Goal: Task Accomplishment & Management: Manage account settings

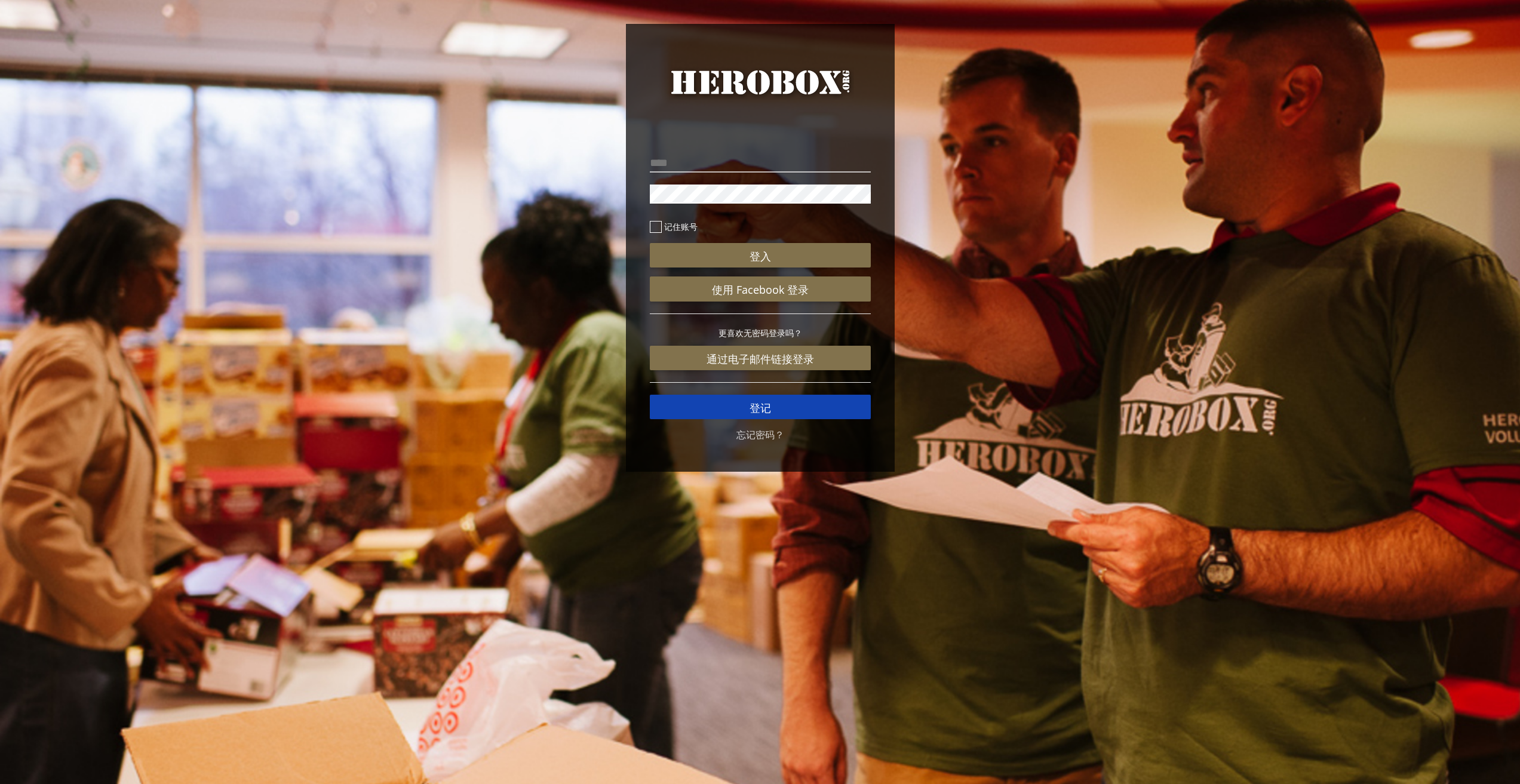
click at [767, 402] on font "登记" at bounding box center [760, 408] width 21 height 14
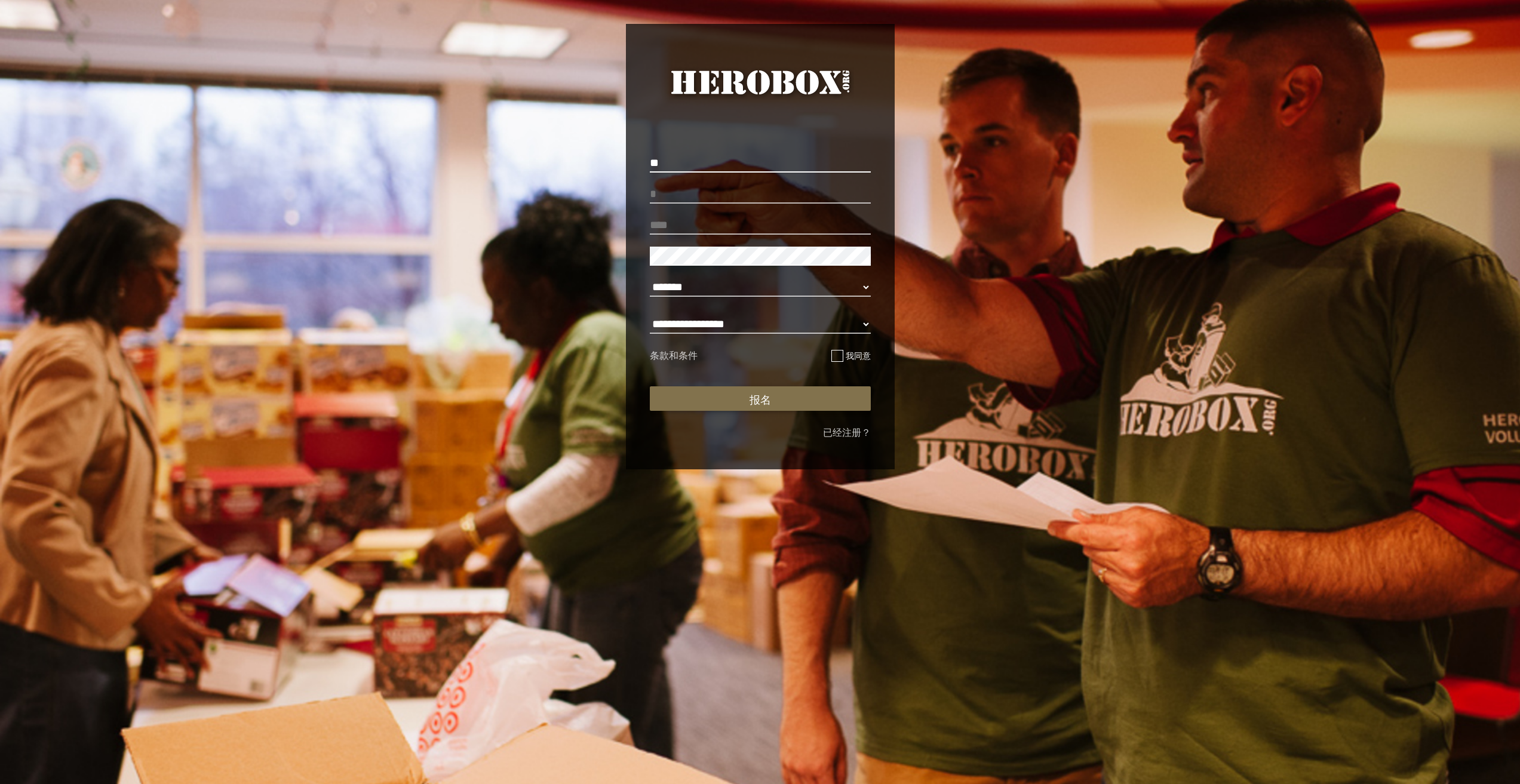
click at [670, 167] on input "**" at bounding box center [760, 163] width 221 height 19
drag, startPoint x: 692, startPoint y: 170, endPoint x: 594, endPoint y: 167, distance: 98.0
click at [594, 167] on div "**********" at bounding box center [760, 249] width 1520 height 499
type input "******"
click at [676, 196] on input "text" at bounding box center [760, 194] width 221 height 19
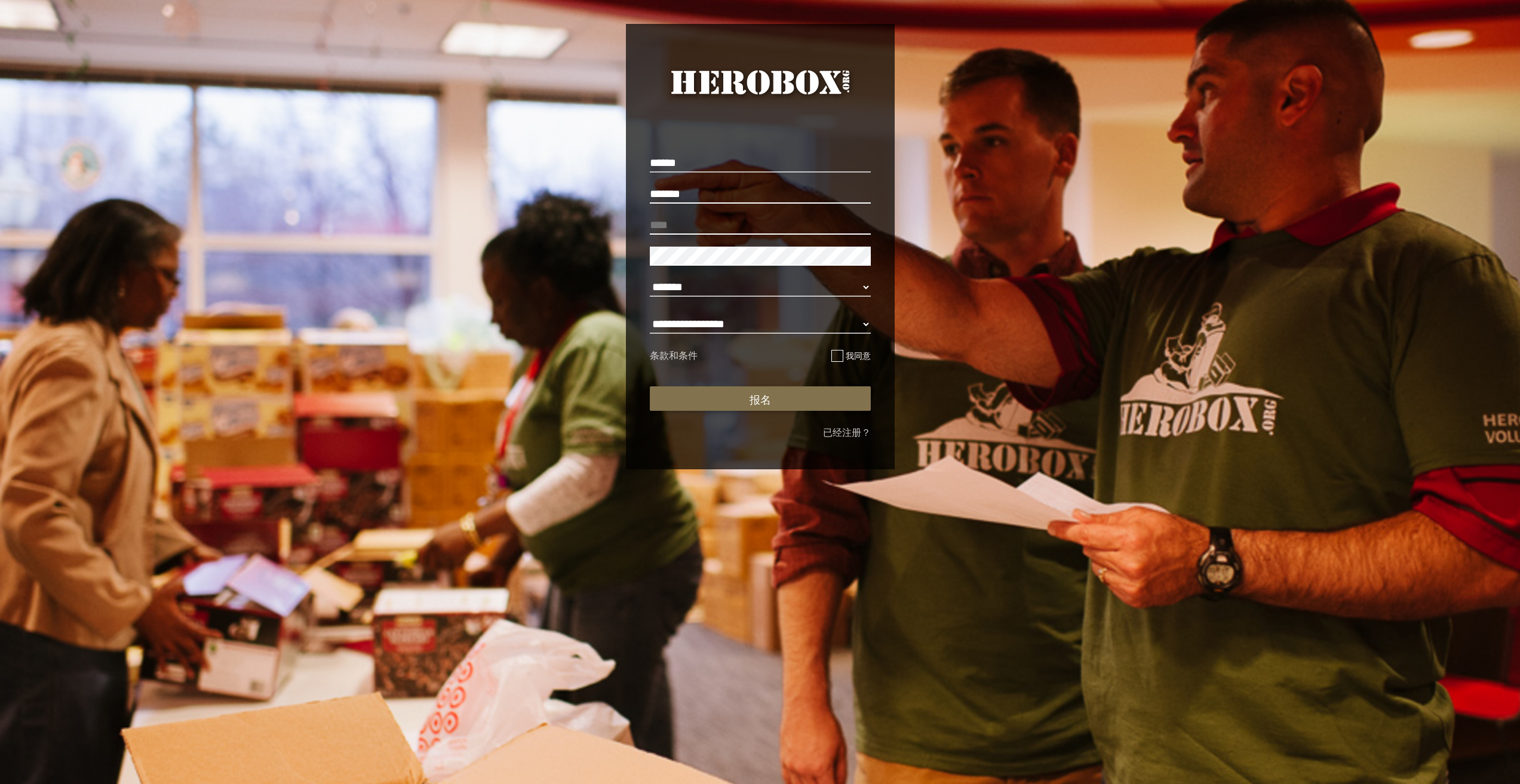
type input "*******"
click at [684, 226] on input "email" at bounding box center [760, 224] width 221 height 19
paste input "**********"
type input "**********"
click at [812, 394] on button "报名" at bounding box center [760, 399] width 221 height 25
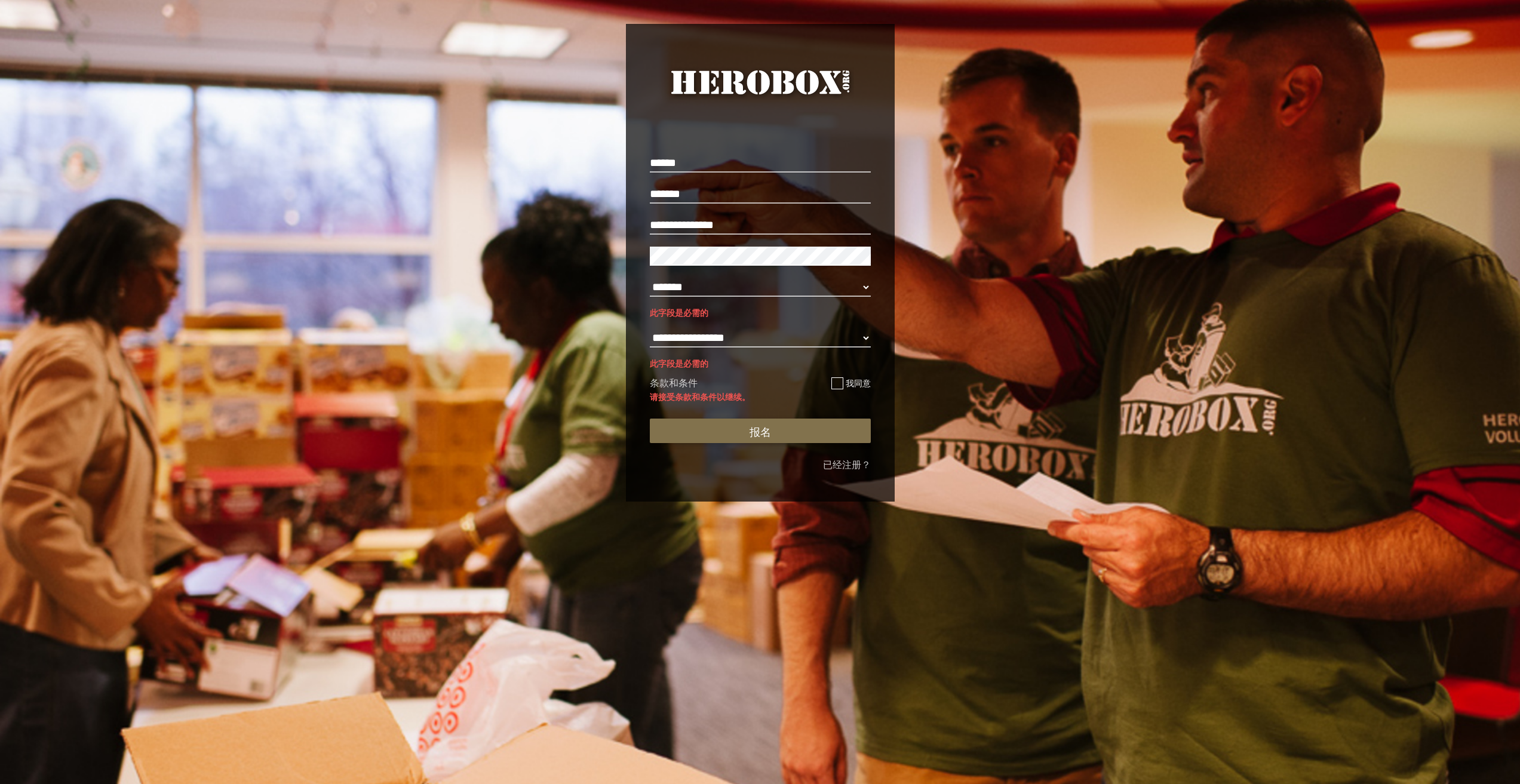
click at [831, 375] on div "**********" at bounding box center [760, 299] width 221 height 299
click at [836, 387] on icon at bounding box center [837, 383] width 12 height 12
click at [836, 387] on input "我同意" at bounding box center [835, 388] width 8 height 19
checkbox input "****"
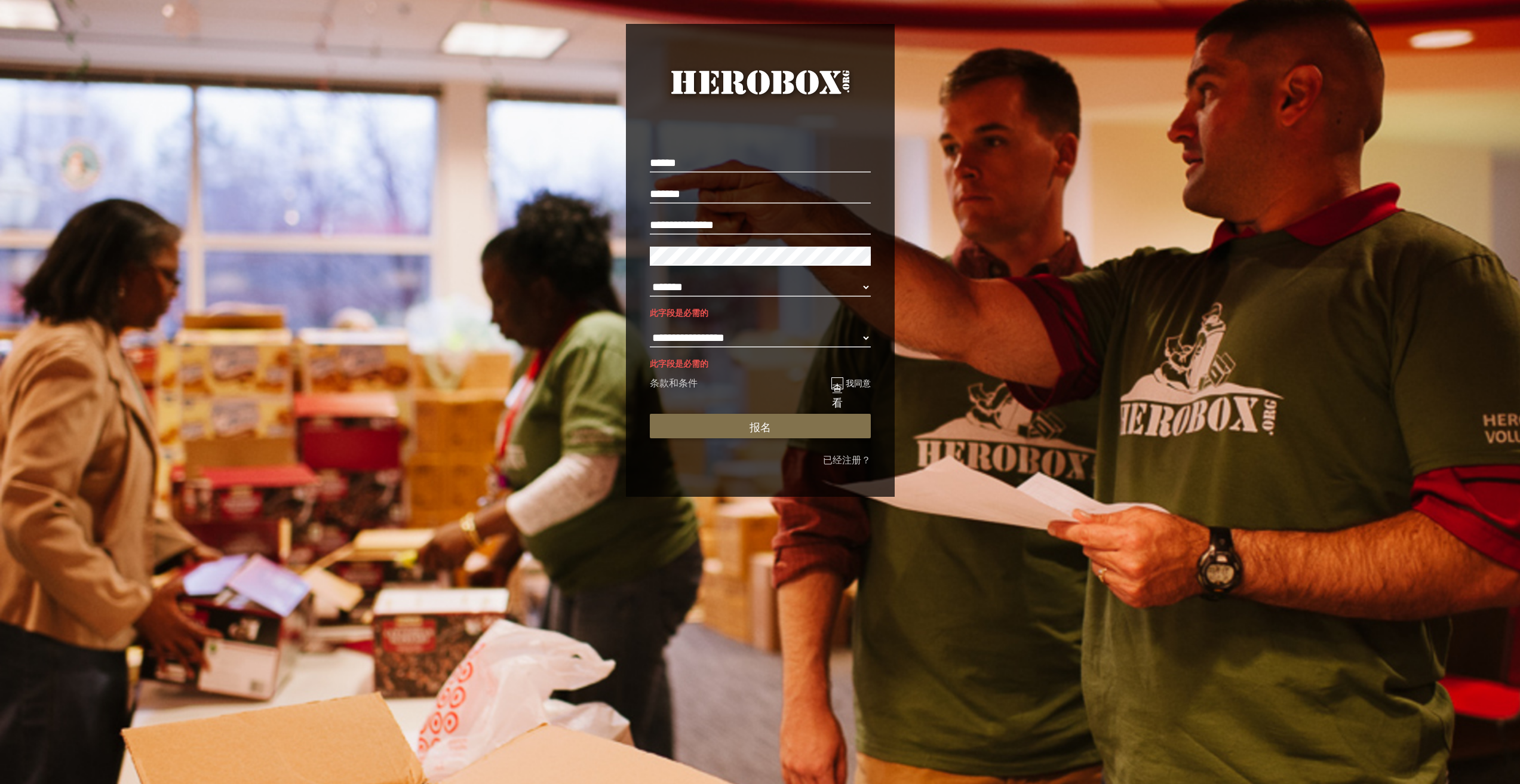
click at [753, 297] on p "**********" at bounding box center [760, 297] width 221 height 45
click at [743, 289] on select "**********" at bounding box center [760, 287] width 221 height 19
select select "**********"
click at [650, 278] on select "**********" at bounding box center [760, 287] width 221 height 19
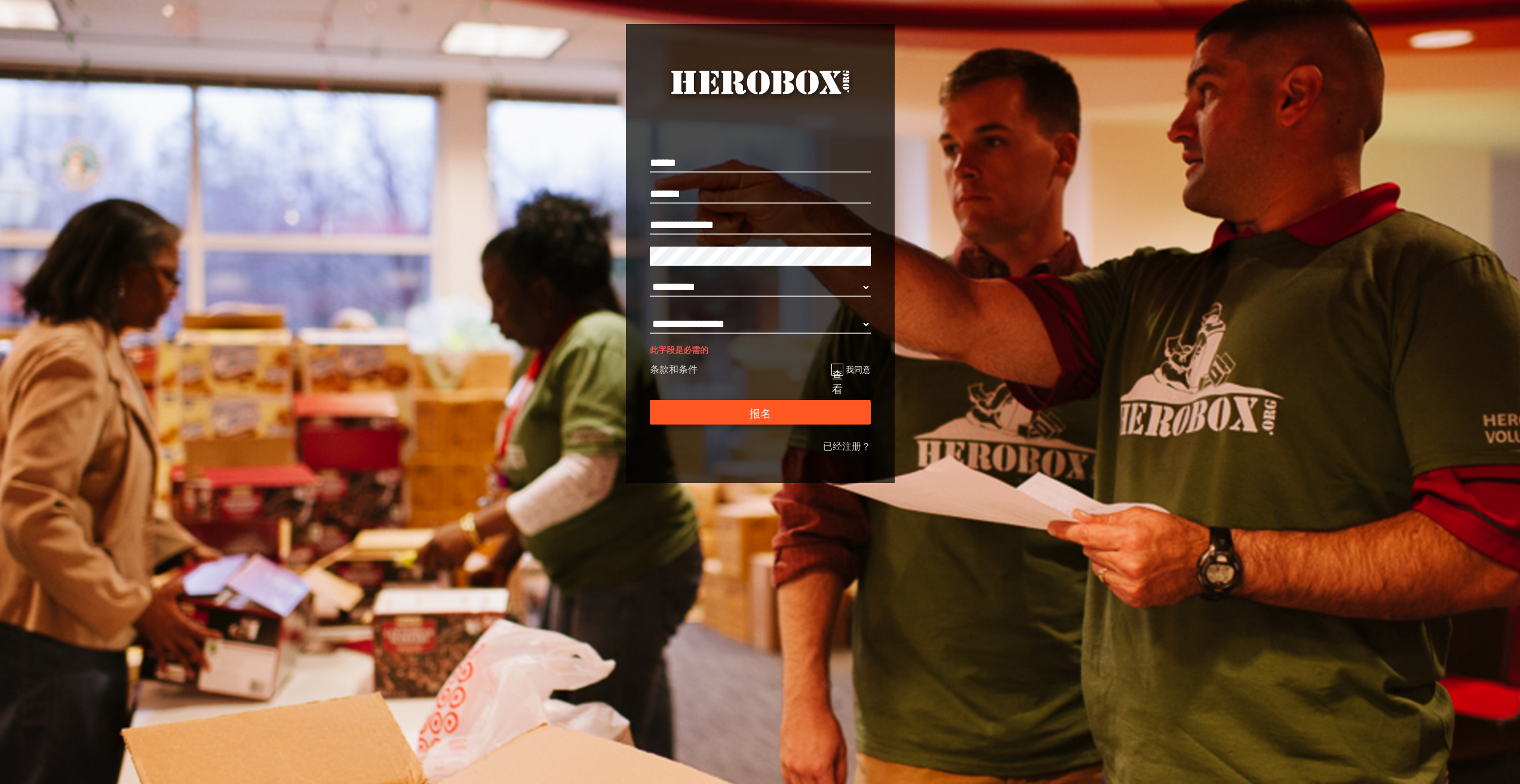
click at [750, 411] on font "报名" at bounding box center [760, 413] width 21 height 14
drag, startPoint x: 794, startPoint y: 325, endPoint x: 782, endPoint y: 329, distance: 12.6
click at [793, 325] on select "**********" at bounding box center [760, 324] width 221 height 19
click at [650, 315] on select "**********" at bounding box center [760, 324] width 221 height 19
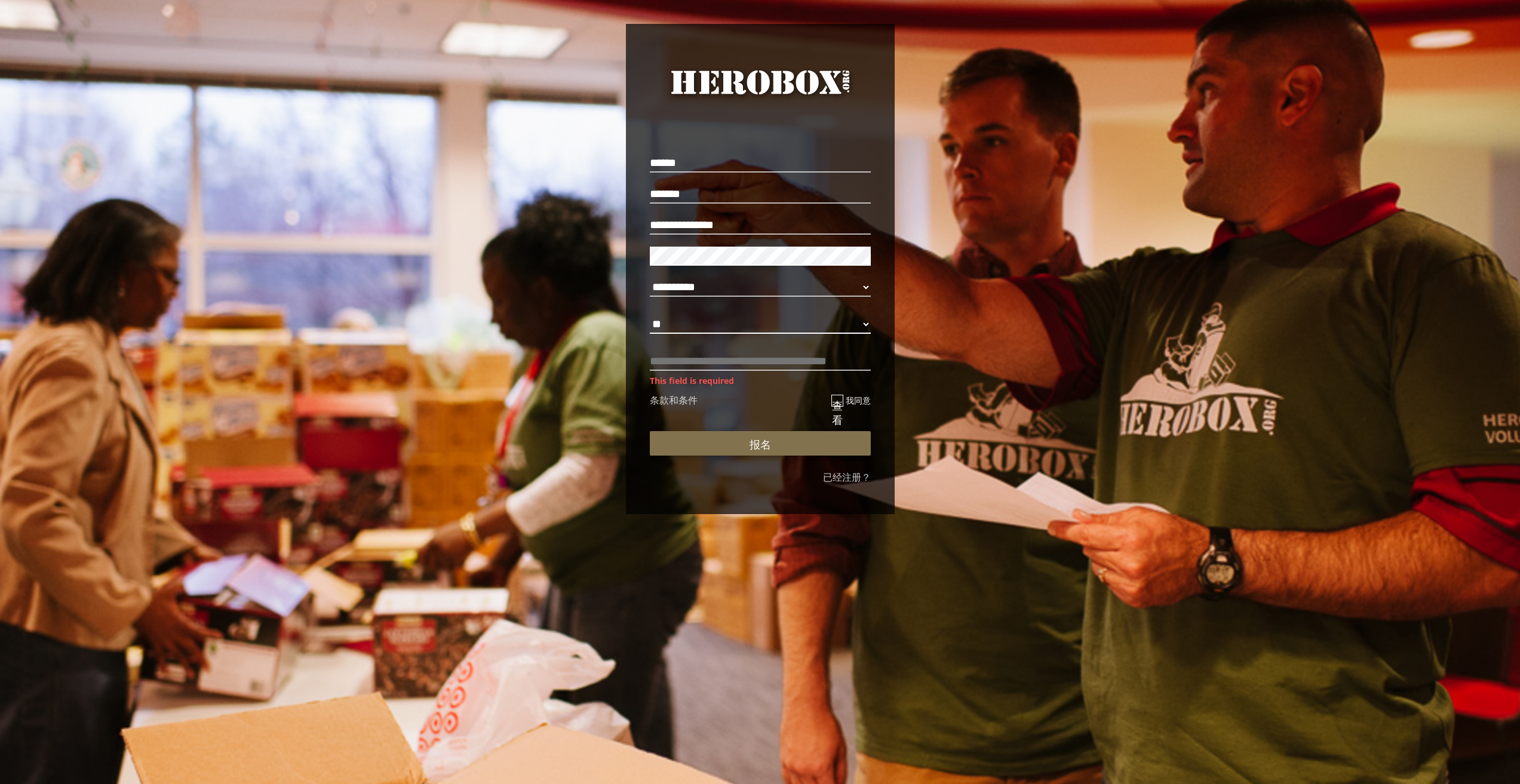
select select "**********"
click at [750, 427] on div "**********" at bounding box center [760, 306] width 221 height 311
click at [741, 440] on button "报名" at bounding box center [760, 443] width 221 height 25
click at [717, 364] on input "text" at bounding box center [760, 360] width 221 height 19
click at [726, 364] on input "text" at bounding box center [760, 360] width 221 height 19
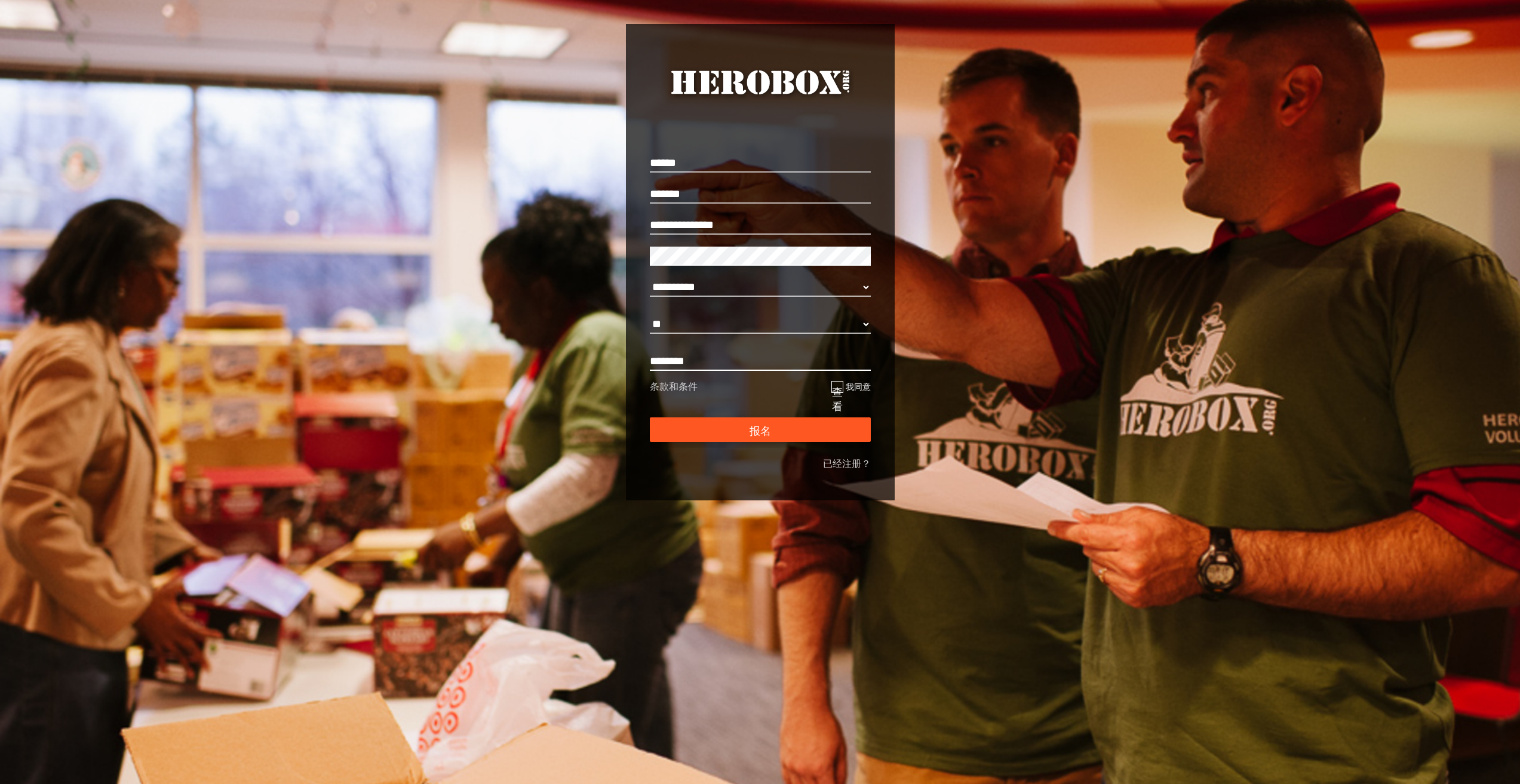
type input "*********"
click at [736, 432] on button "报名" at bounding box center [760, 429] width 221 height 25
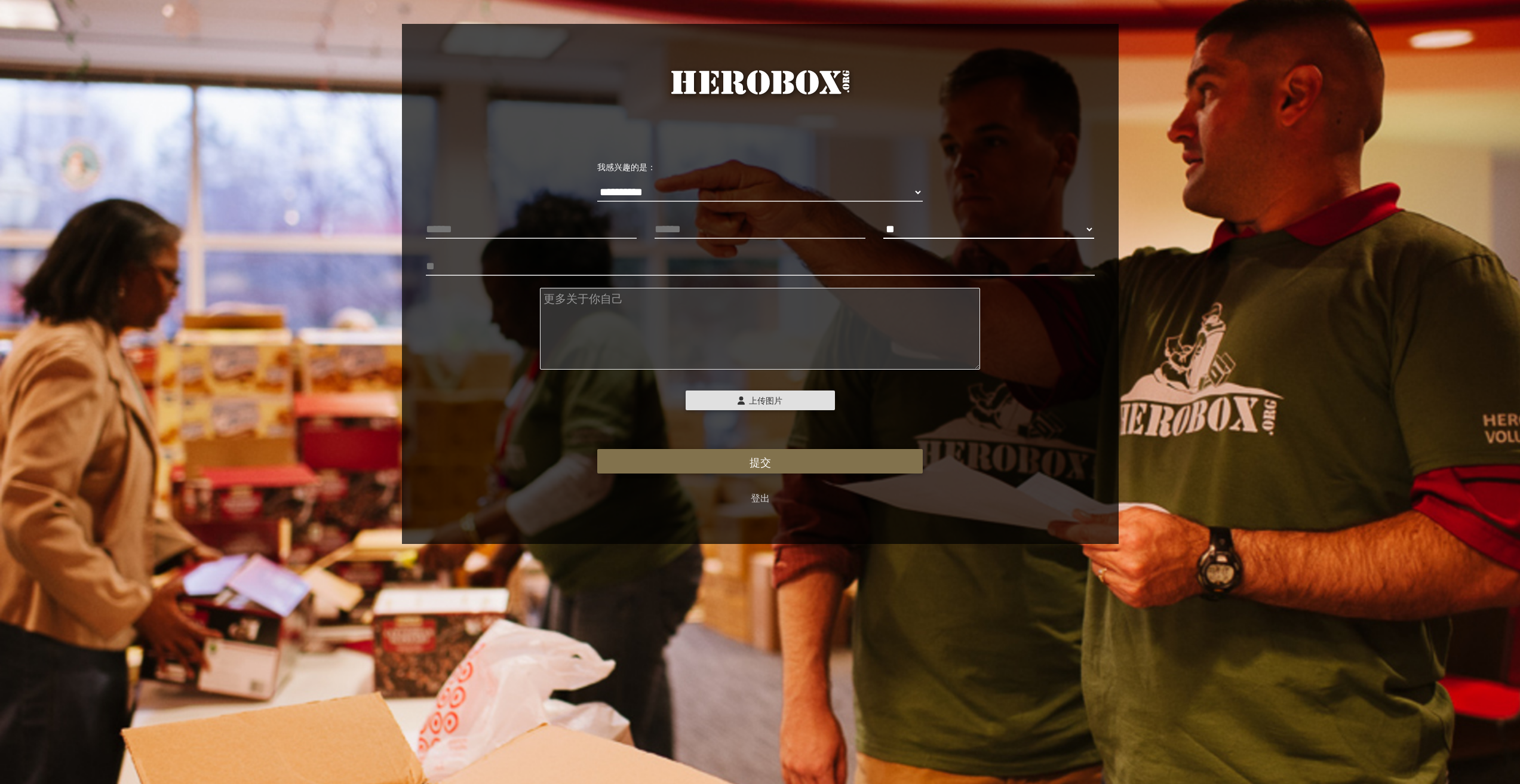
click at [924, 228] on select "** ** **" at bounding box center [989, 229] width 211 height 19
select select "**********"
click at [883, 220] on select "** ** **" at bounding box center [989, 229] width 211 height 19
click at [704, 455] on button "提交" at bounding box center [760, 461] width 325 height 25
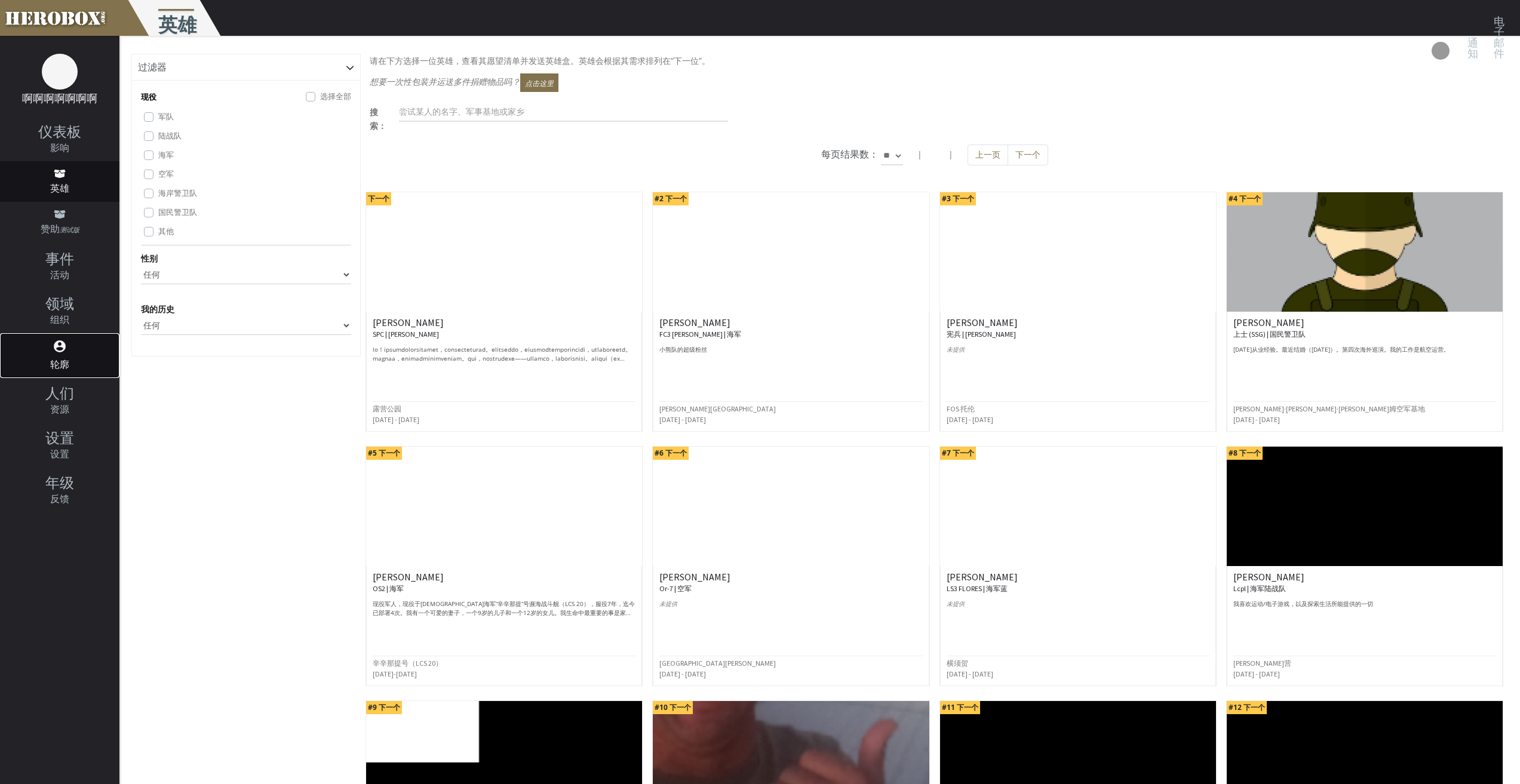
click at [65, 353] on font "account_circle" at bounding box center [60, 346] width 14 height 14
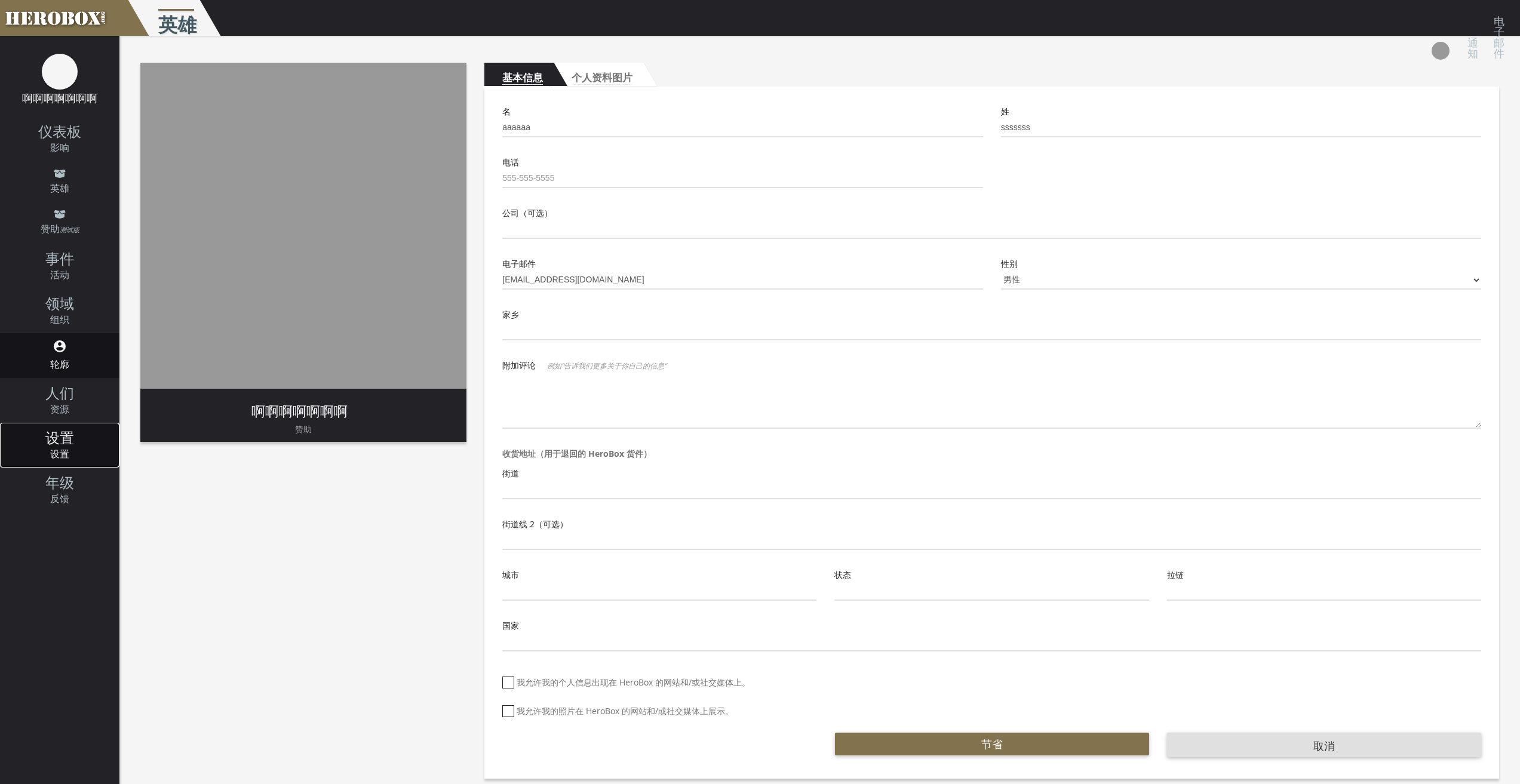
click at [82, 436] on icon "设置" at bounding box center [60, 436] width 120 height 14
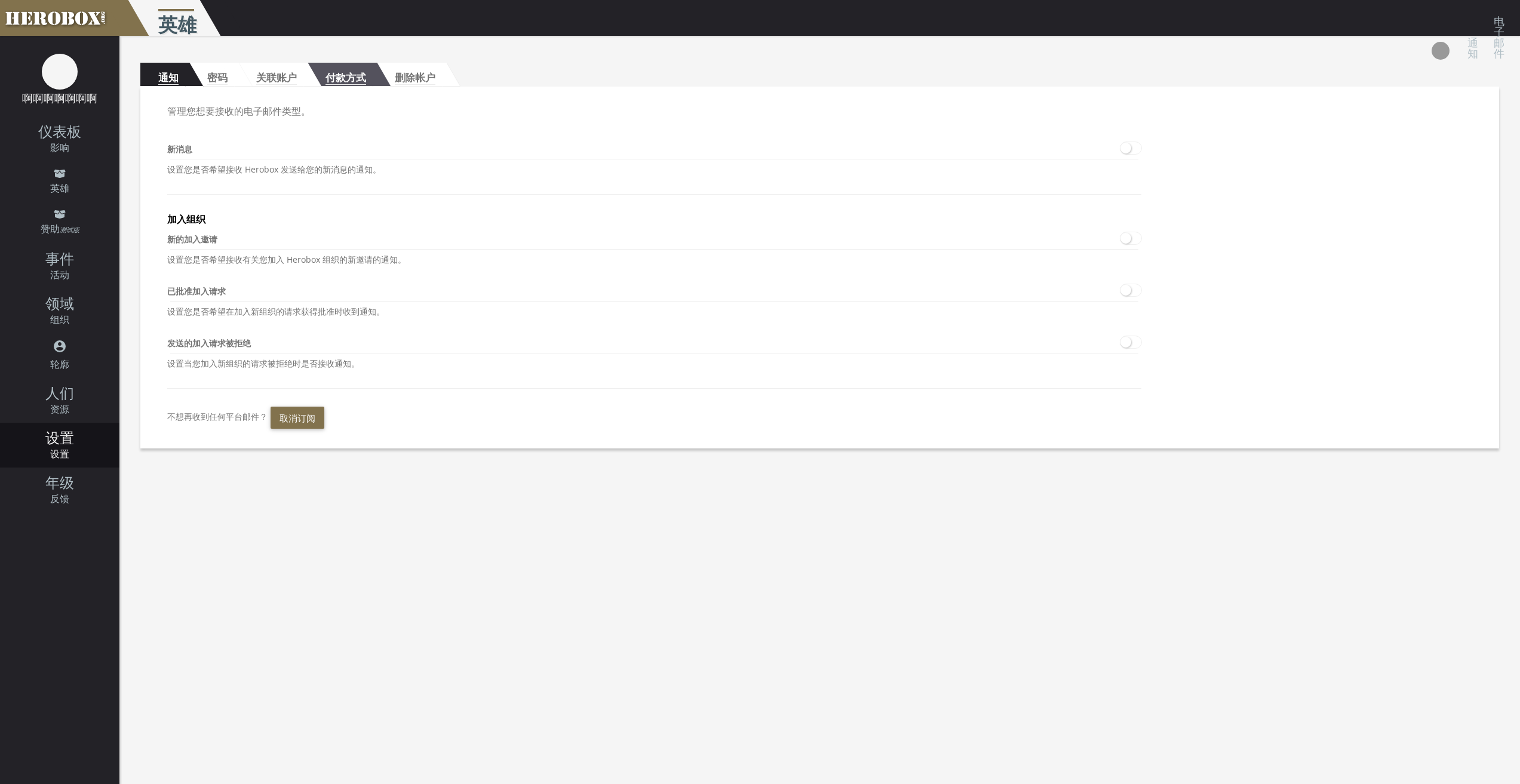
click at [353, 75] on font "付款方式" at bounding box center [346, 77] width 40 height 14
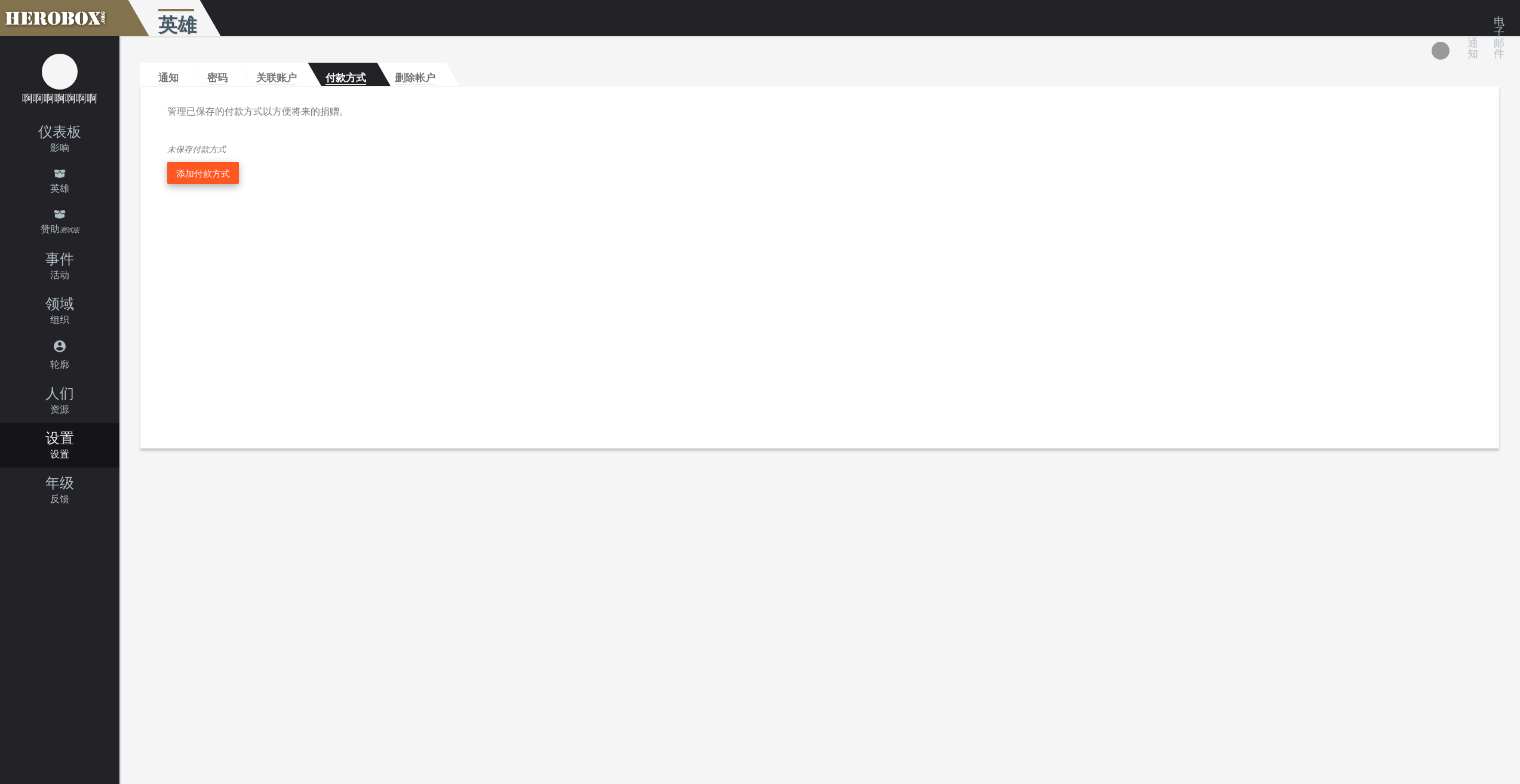
click at [202, 170] on font "添加付款方式" at bounding box center [203, 173] width 54 height 12
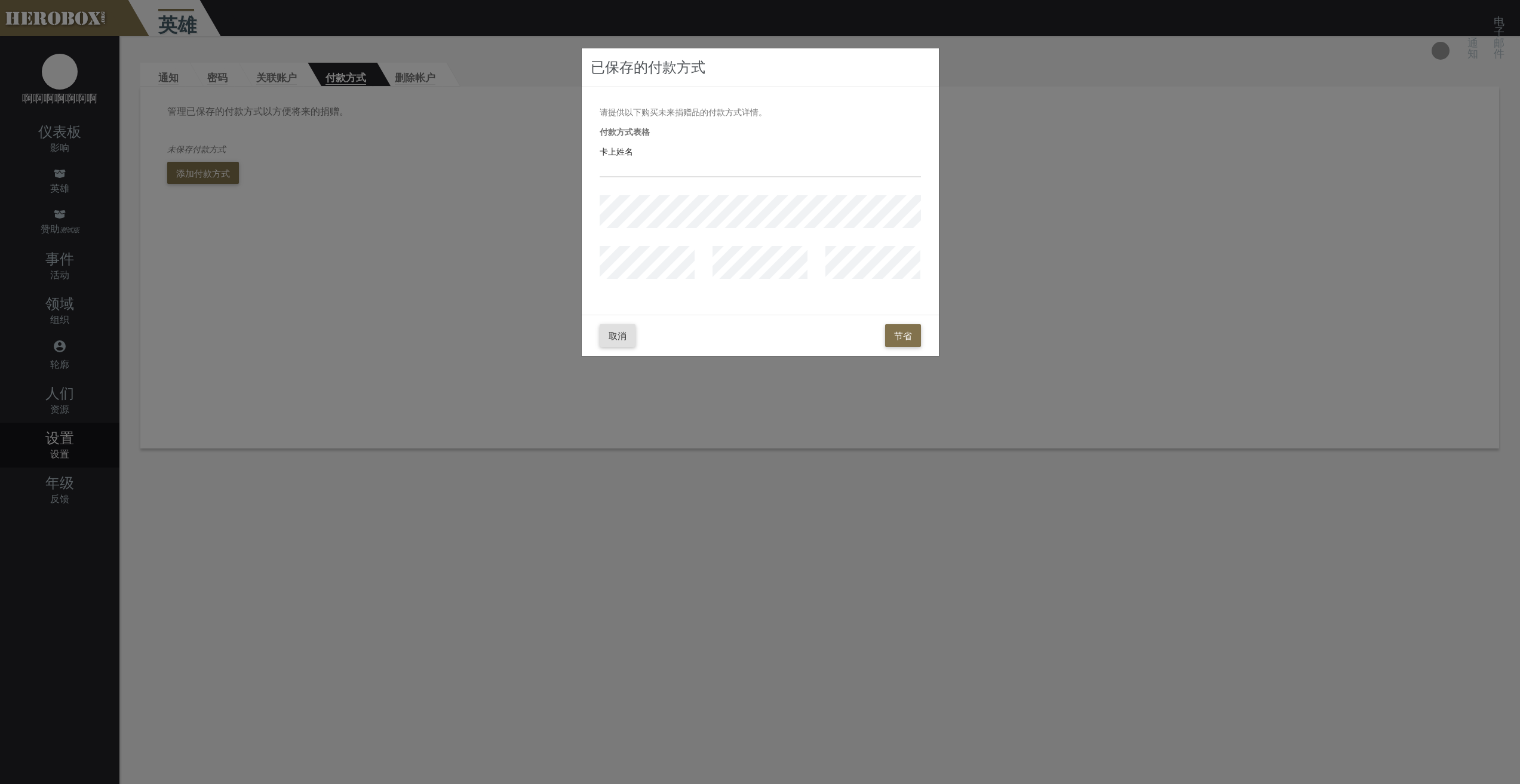
click at [650, 155] on div "卡上姓名" at bounding box center [760, 161] width 322 height 33
click at [644, 167] on input "text" at bounding box center [760, 167] width 322 height 19
click at [688, 172] on input "text" at bounding box center [760, 167] width 322 height 19
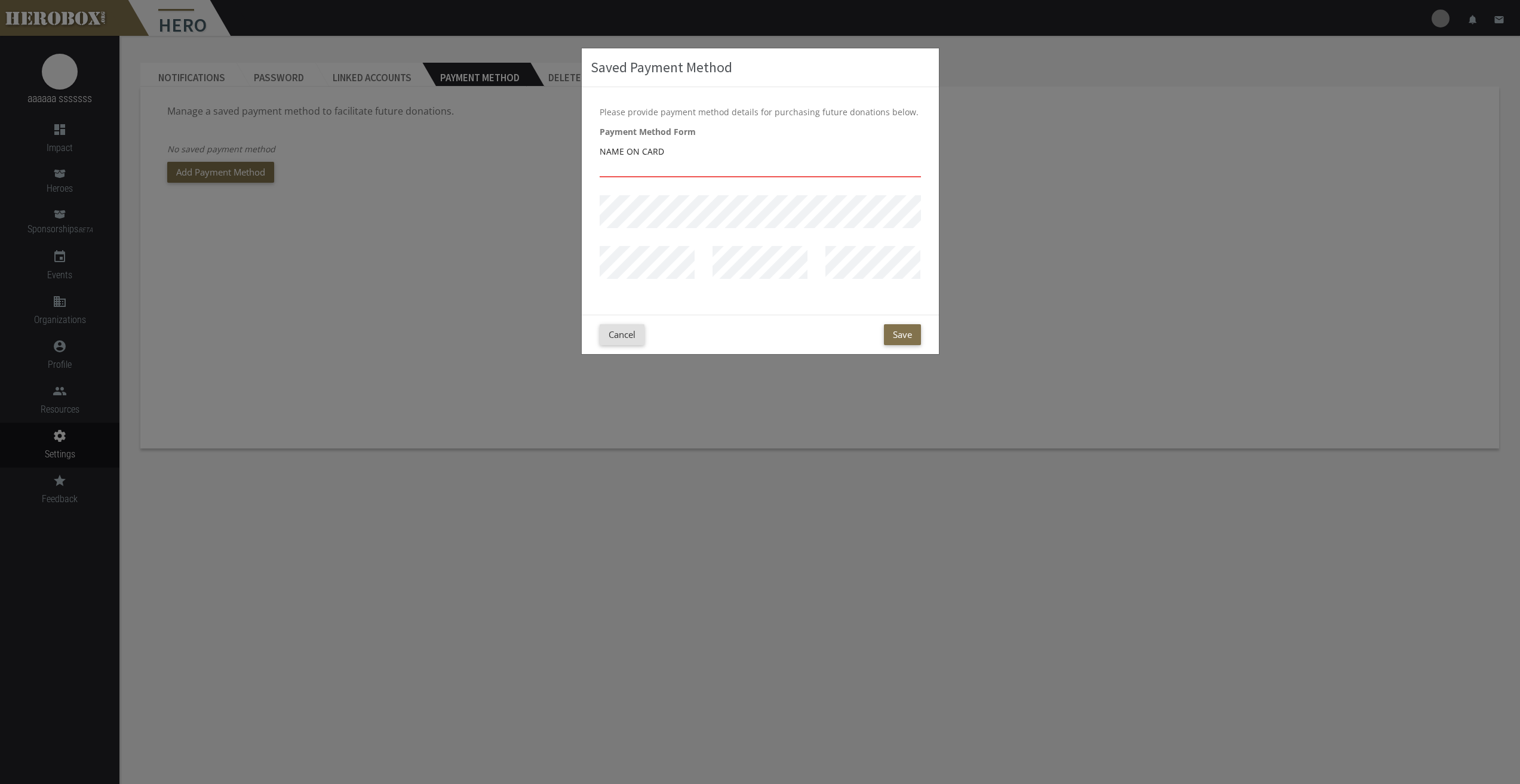
click at [622, 167] on input "text" at bounding box center [760, 167] width 322 height 19
drag, startPoint x: 629, startPoint y: 338, endPoint x: 544, endPoint y: 344, distance: 85.2
click at [629, 338] on button "Cancel" at bounding box center [622, 334] width 45 height 21
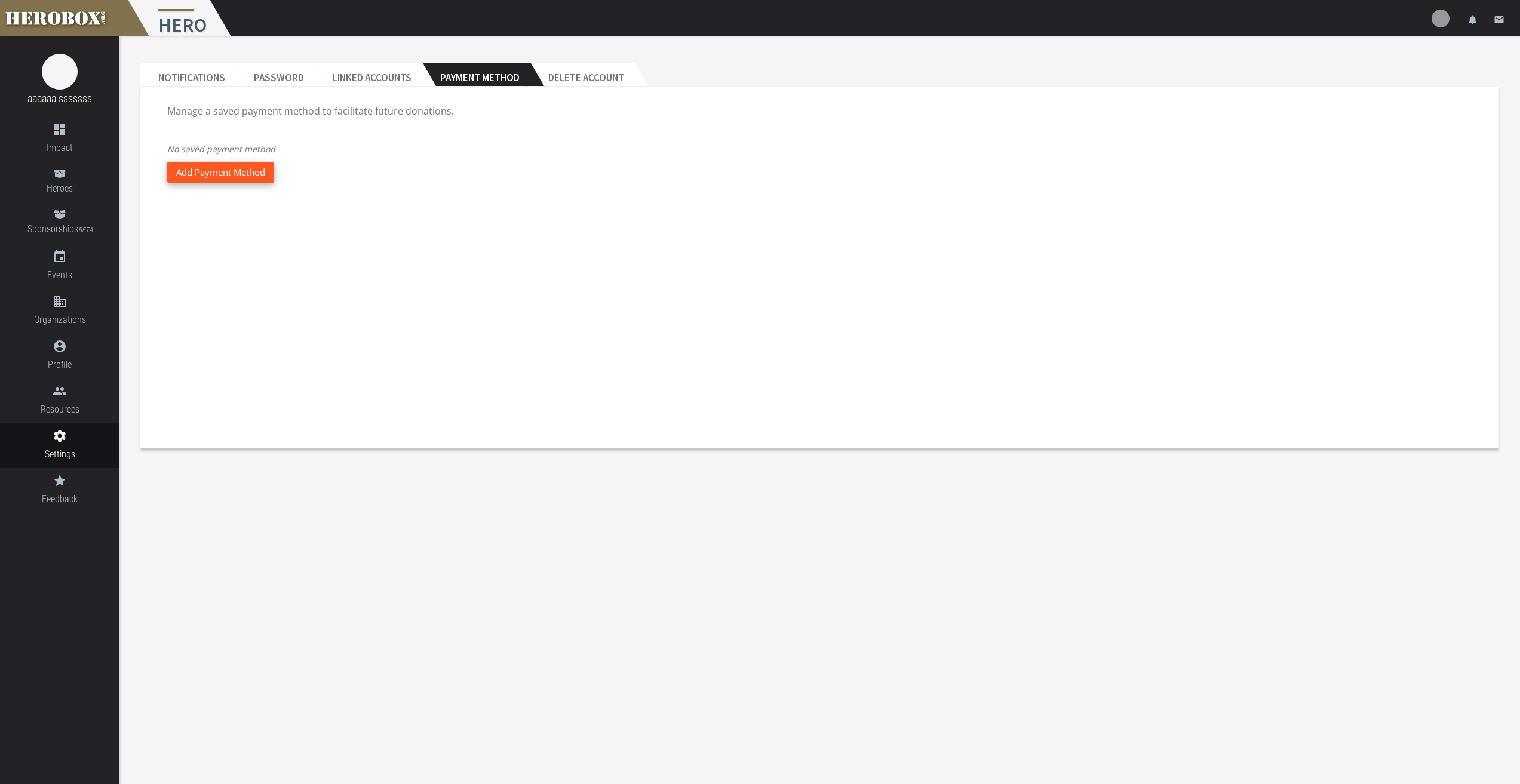
click at [210, 174] on button "Add Payment Method" at bounding box center [221, 172] width 107 height 21
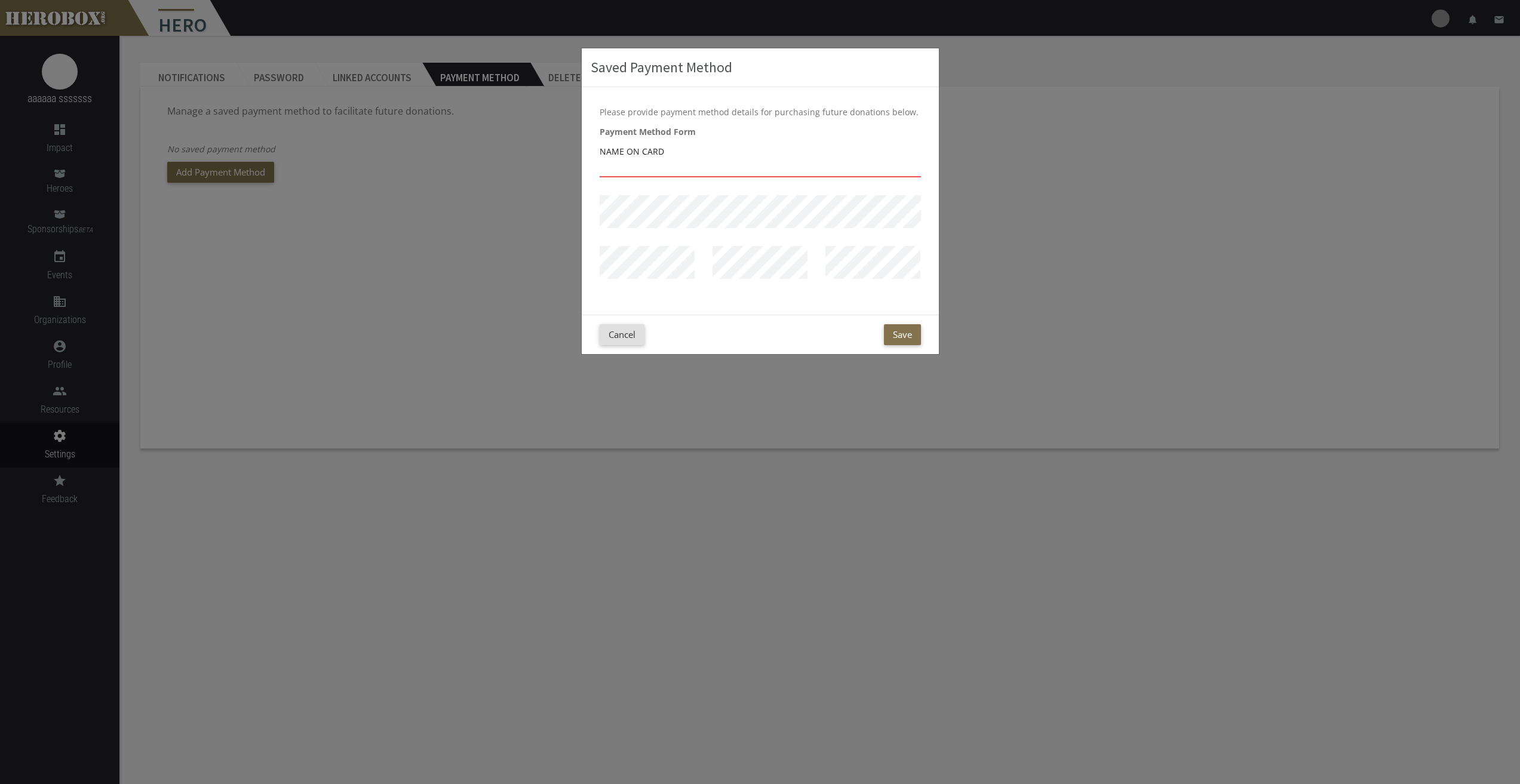
click at [643, 178] on input "text" at bounding box center [760, 167] width 322 height 19
click at [640, 157] on label "Name on Card" at bounding box center [631, 151] width 64 height 14
click at [629, 166] on input "text" at bounding box center [760, 167] width 322 height 19
paste input "Tora Janeane"
type input "Tora Janeane"
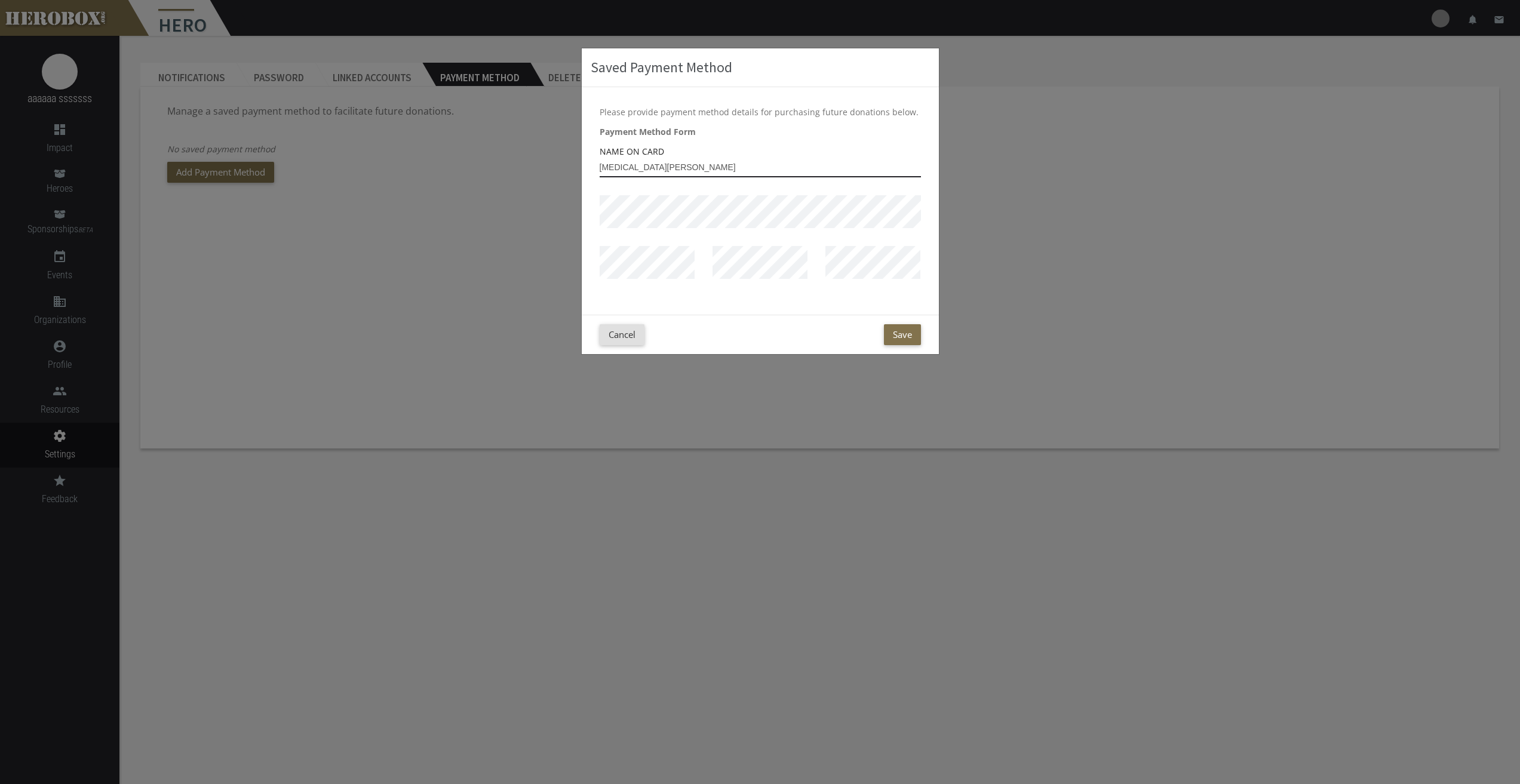
click at [622, 171] on input "Tora Janeane" at bounding box center [760, 167] width 322 height 19
click at [705, 267] on div at bounding box center [760, 271] width 113 height 51
click at [706, 267] on div at bounding box center [760, 271] width 113 height 51
click at [779, 299] on div "Please provide payment method details for purchasing future donations below. Pa…" at bounding box center [760, 201] width 357 height 228
click at [775, 324] on div "Cancel Save" at bounding box center [760, 334] width 339 height 21
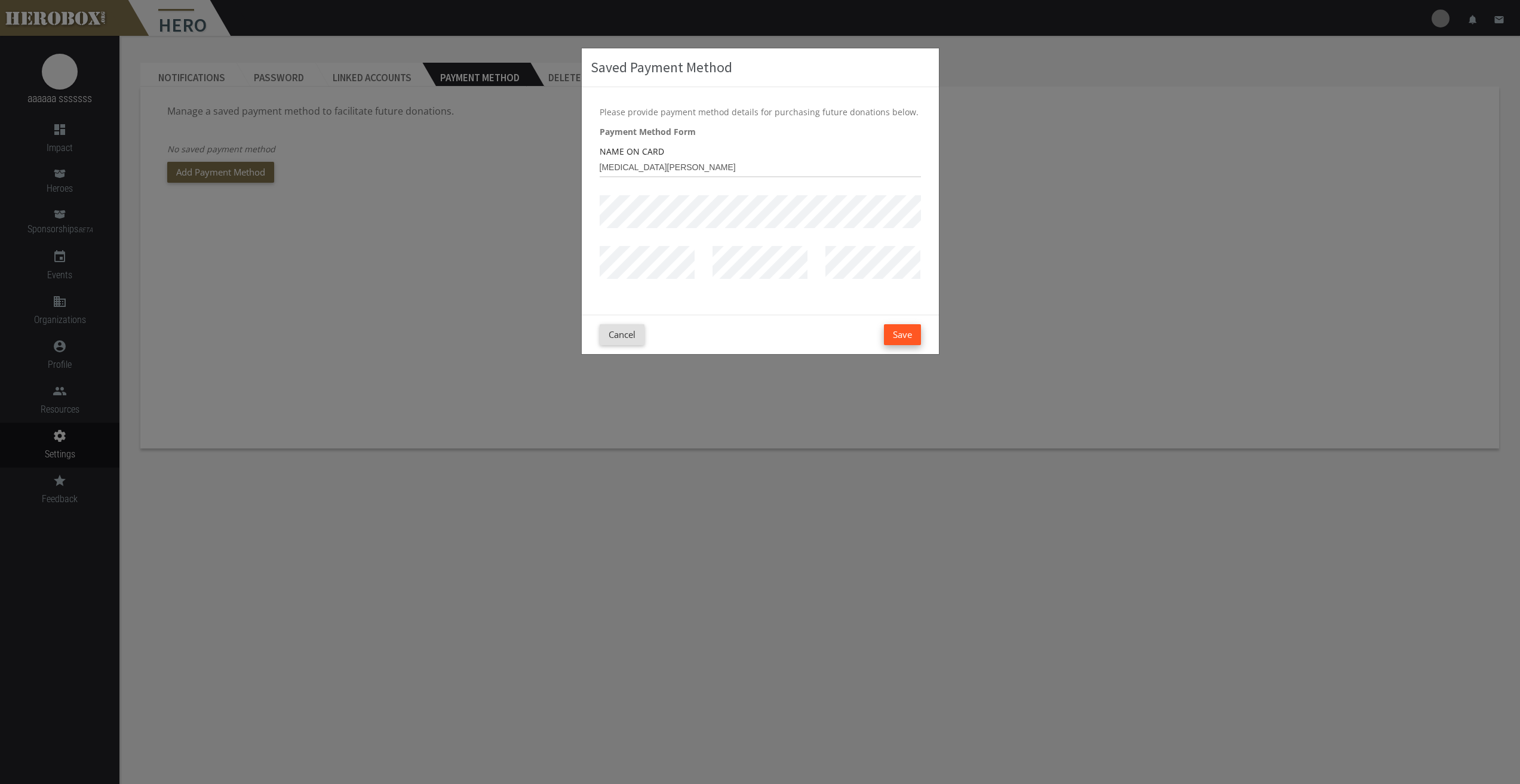
click at [904, 336] on button "Save" at bounding box center [902, 334] width 37 height 21
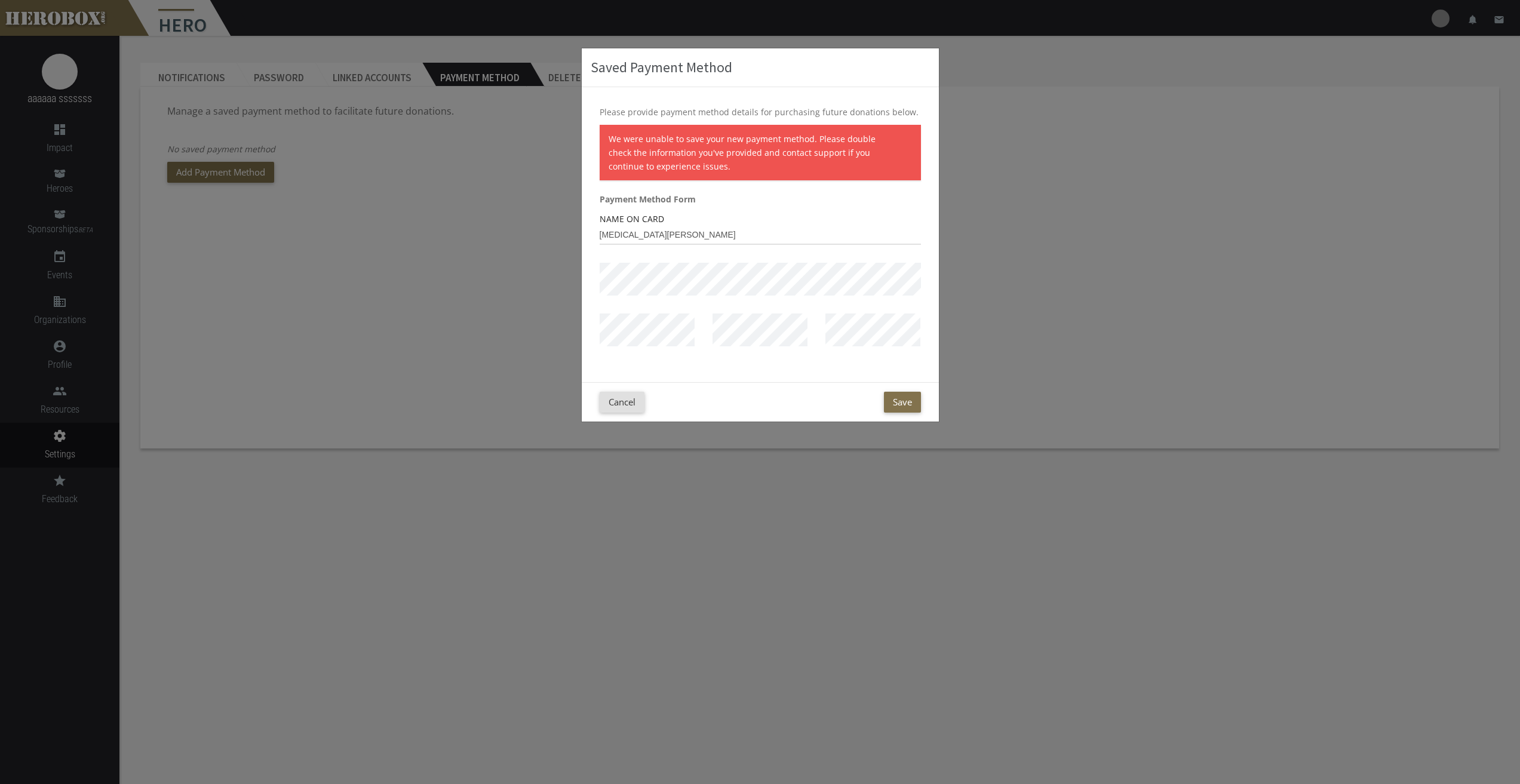
click at [665, 165] on p "We were unable to save your new payment method. Please double check the informa…" at bounding box center [754, 152] width 292 height 41
copy div "We were unable to save your new payment method. Please double check the informa…"
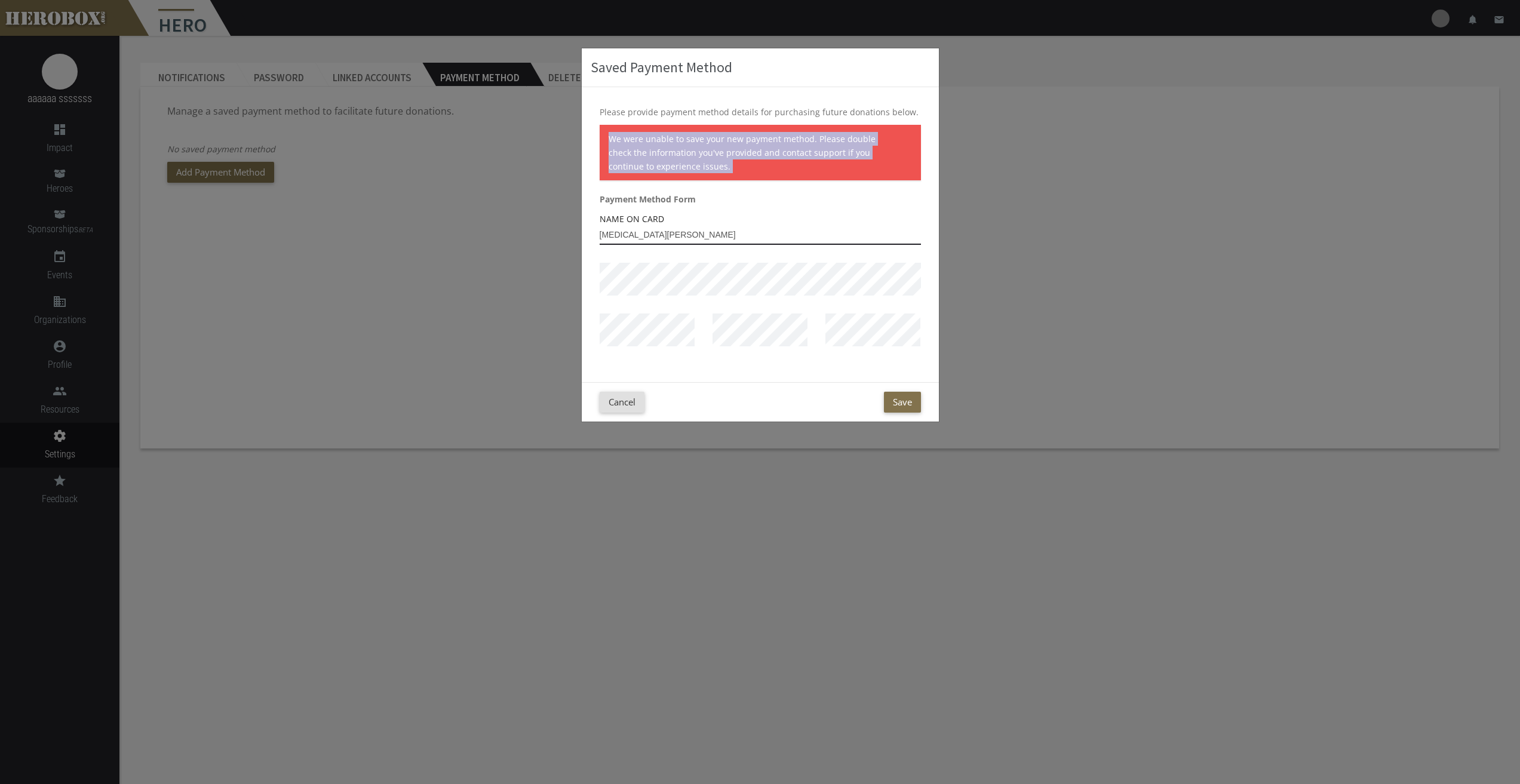
click at [651, 239] on input "Tora Janeane" at bounding box center [760, 235] width 322 height 19
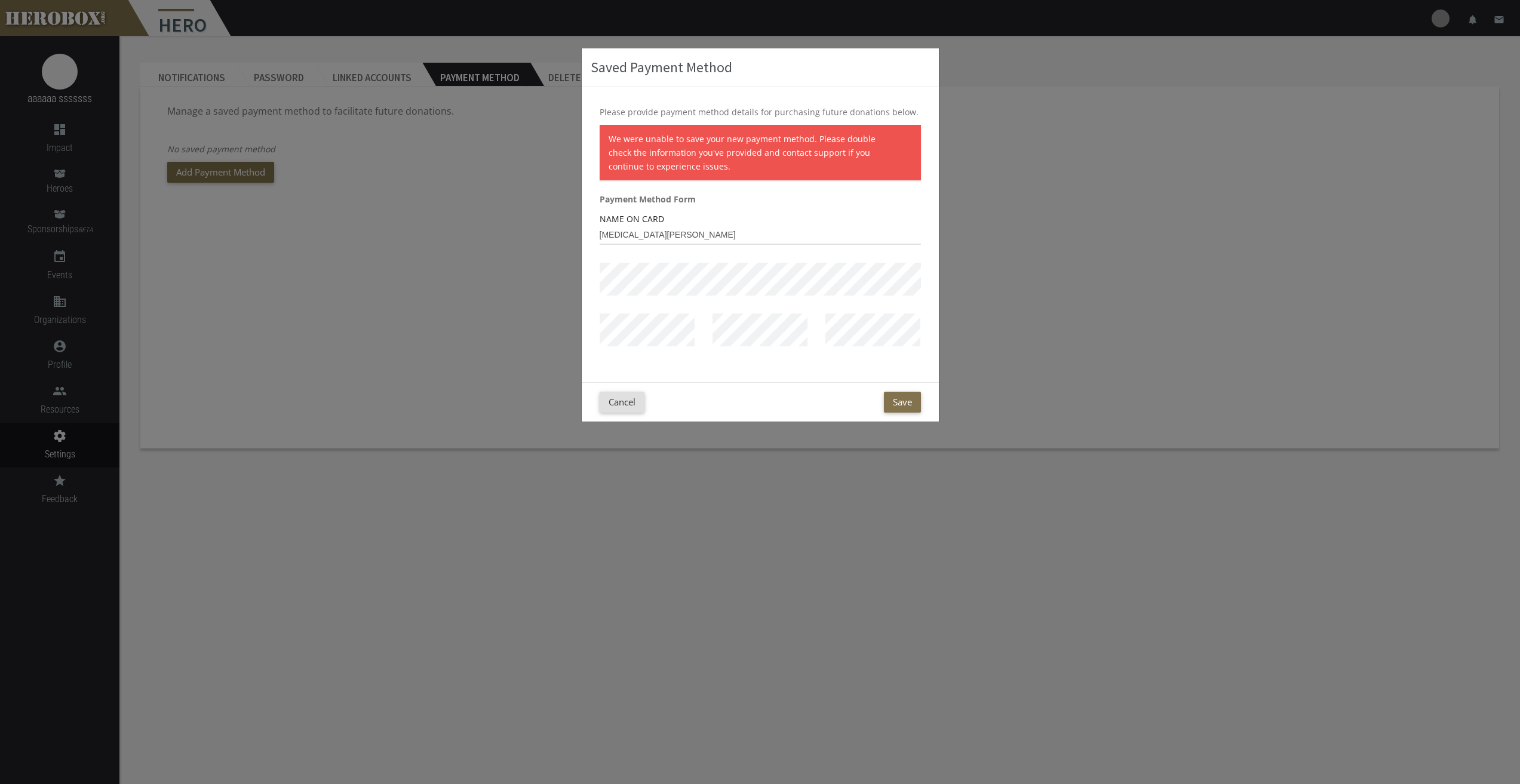
click at [814, 336] on div at bounding box center [760, 339] width 339 height 51
click at [900, 399] on button "Save" at bounding box center [902, 402] width 37 height 21
drag, startPoint x: 686, startPoint y: 170, endPoint x: 608, endPoint y: 137, distance: 84.7
click at [609, 137] on p "We were unable to save your new payment method. Please double check the informa…" at bounding box center [754, 152] width 292 height 41
copy p "We were unable to save your new payment method. Please double check the informa…"
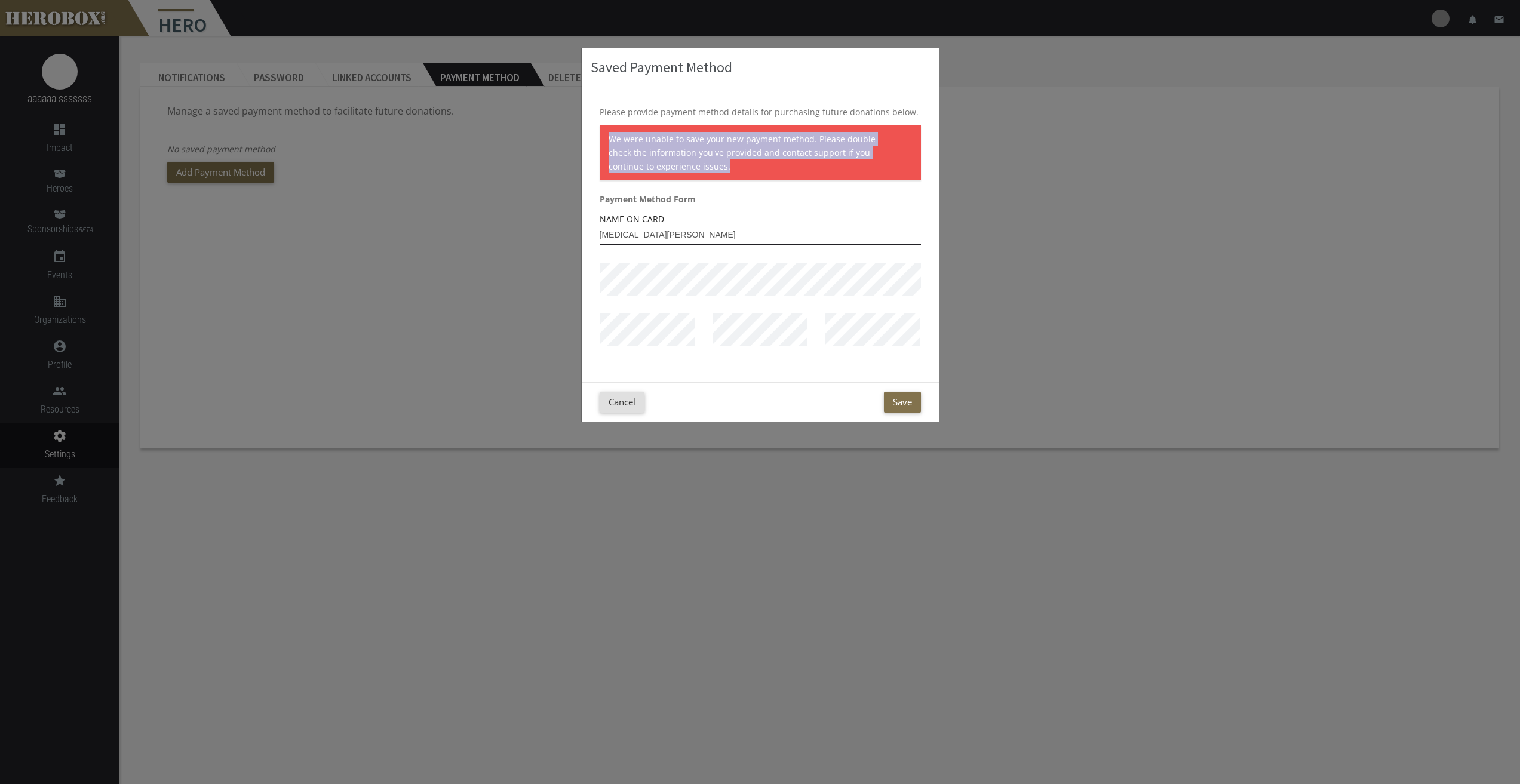
click at [650, 243] on input "Tora Janeane" at bounding box center [760, 235] width 322 height 19
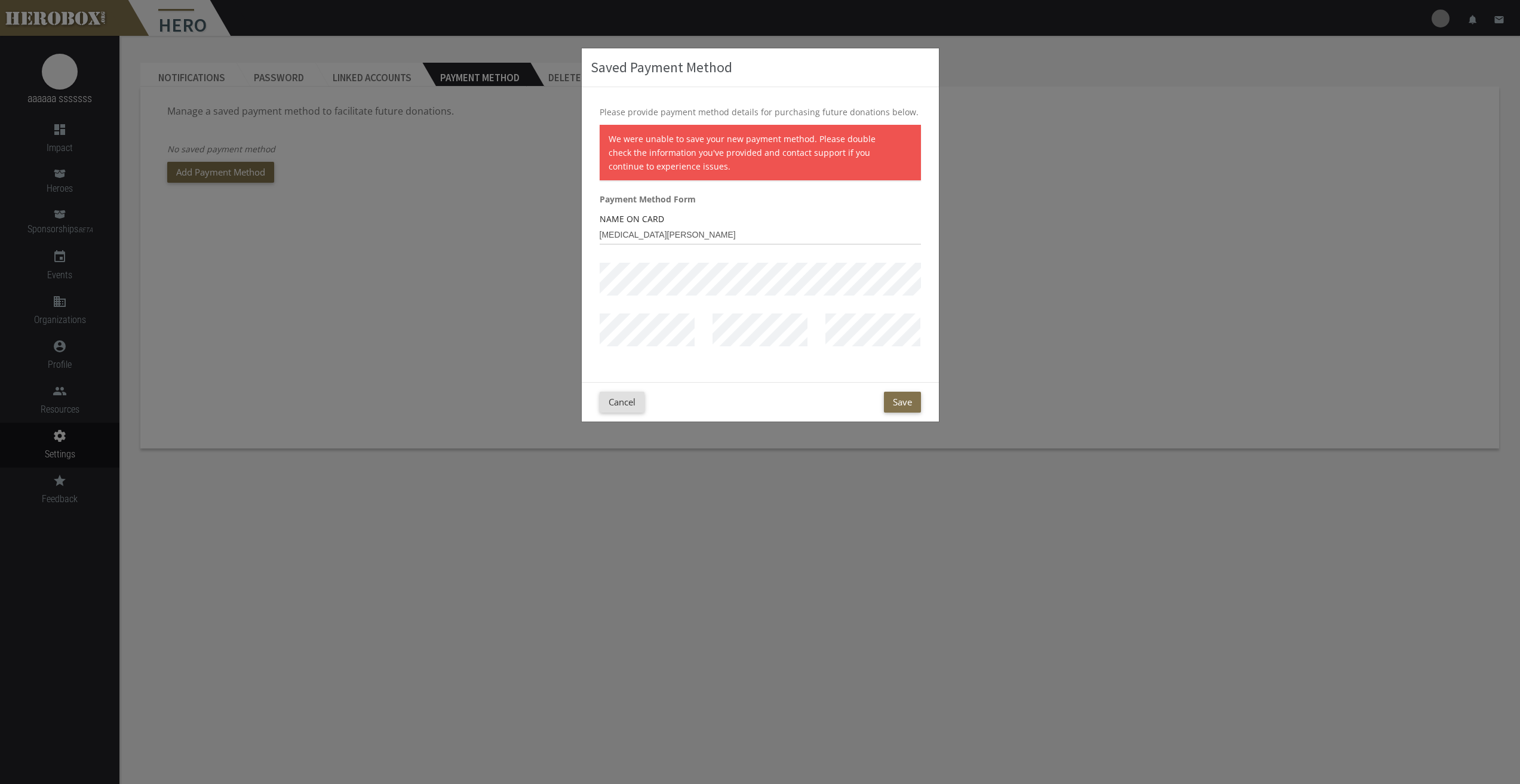
click at [816, 337] on div at bounding box center [872, 339] width 113 height 51
click at [913, 413] on div "Cancel Save" at bounding box center [760, 401] width 357 height 40
click at [913, 402] on button "Save" at bounding box center [902, 402] width 37 height 21
drag, startPoint x: 794, startPoint y: 232, endPoint x: 781, endPoint y: 236, distance: 13.6
click at [794, 232] on input "Tora Janeane" at bounding box center [760, 235] width 322 height 19
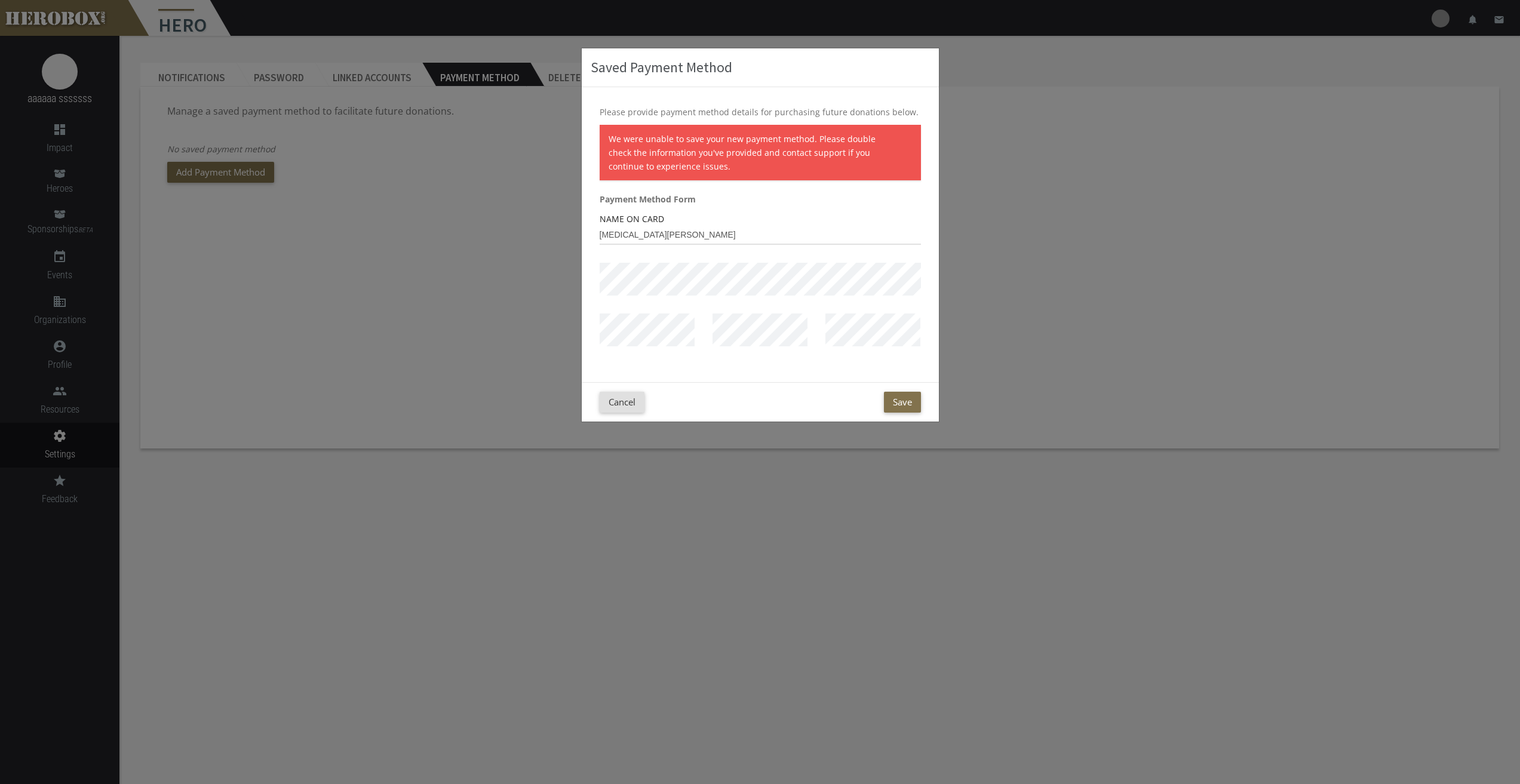
click at [585, 336] on div "Please provide payment method details for purchasing future donations below. We…" at bounding box center [760, 234] width 357 height 295
click at [790, 335] on div at bounding box center [760, 339] width 339 height 51
click at [907, 404] on button "Save" at bounding box center [902, 402] width 37 height 21
click at [620, 404] on button "Cancel" at bounding box center [622, 402] width 45 height 21
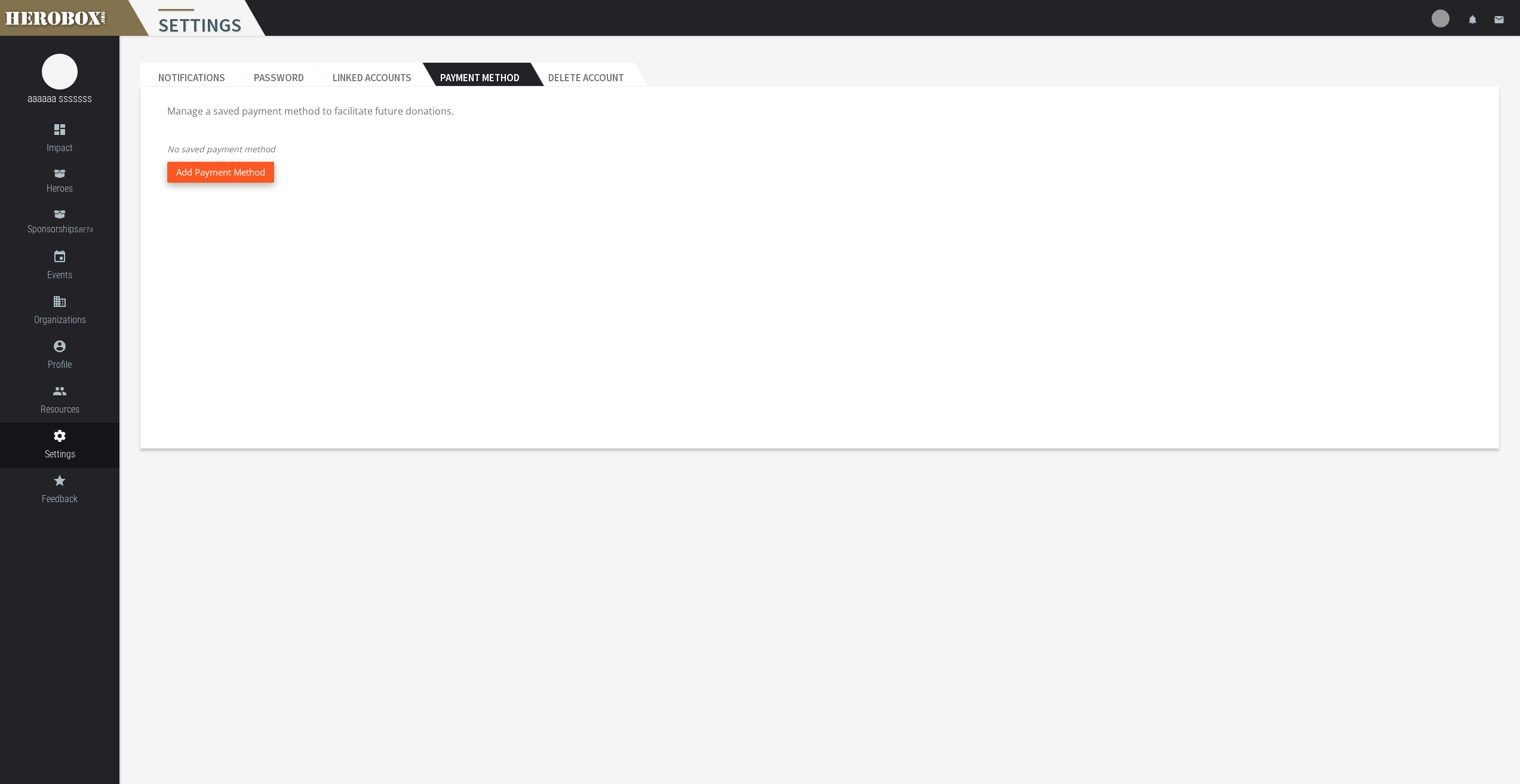
click at [233, 173] on button "Add Payment Method" at bounding box center [221, 172] width 107 height 21
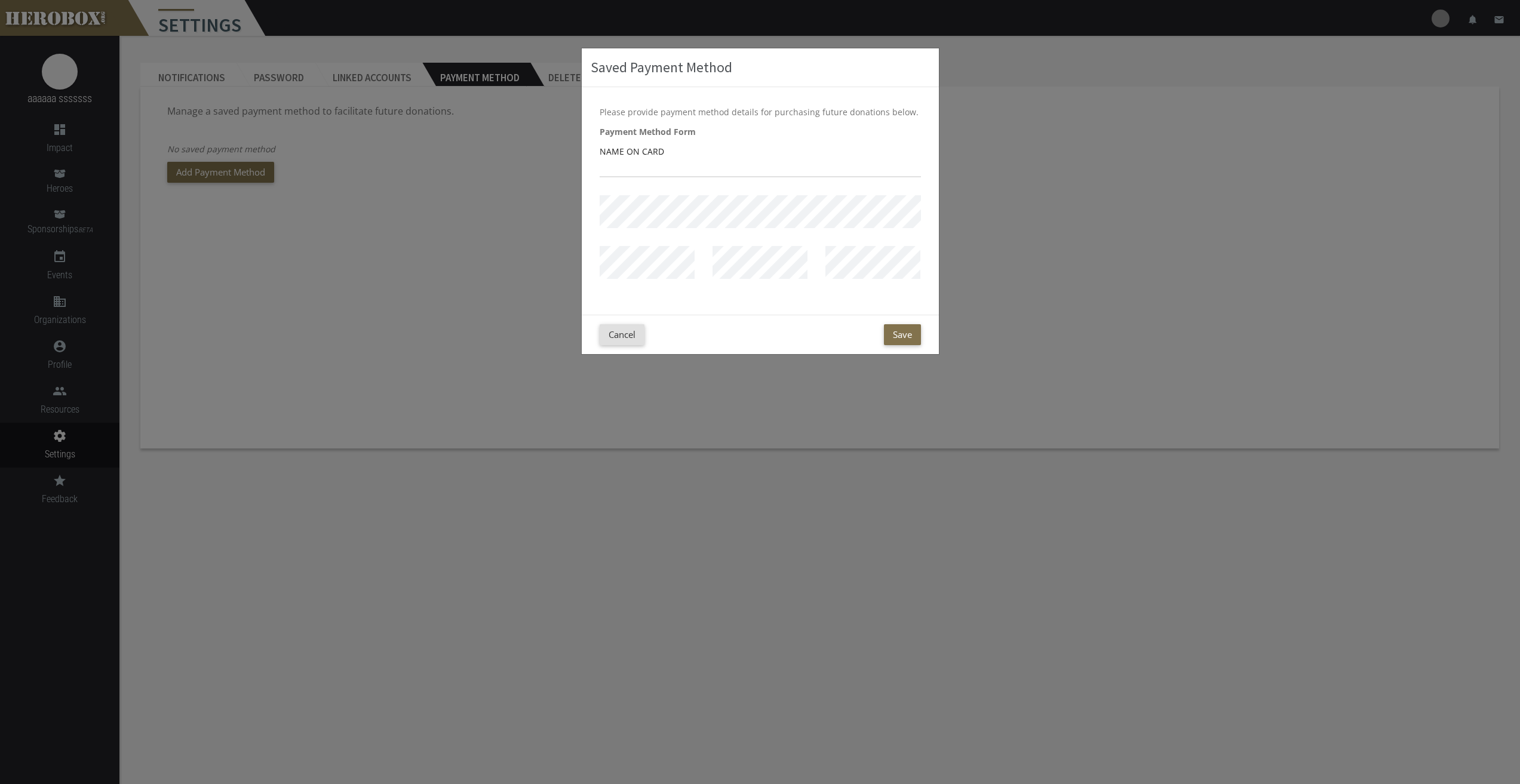
click at [634, 228] on div "Payment Method Form Name on Card" at bounding box center [760, 211] width 322 height 172
click at [691, 176] on input "text" at bounding box center [760, 167] width 322 height 19
click at [656, 163] on input "text" at bounding box center [760, 167] width 322 height 19
type input "asgawq afgs"
click at [902, 333] on button "Save" at bounding box center [902, 334] width 37 height 21
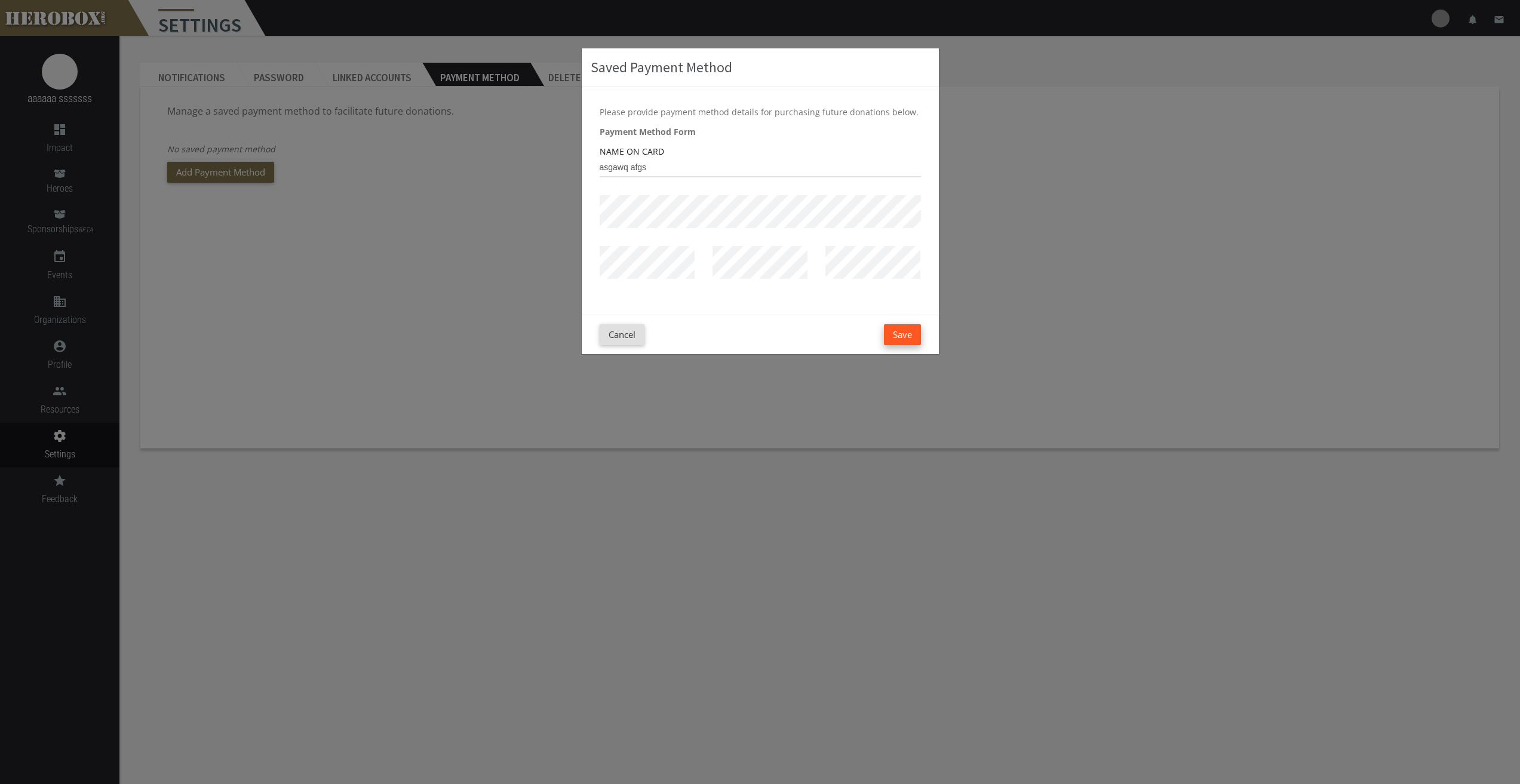
click at [898, 329] on button "Save" at bounding box center [902, 334] width 37 height 21
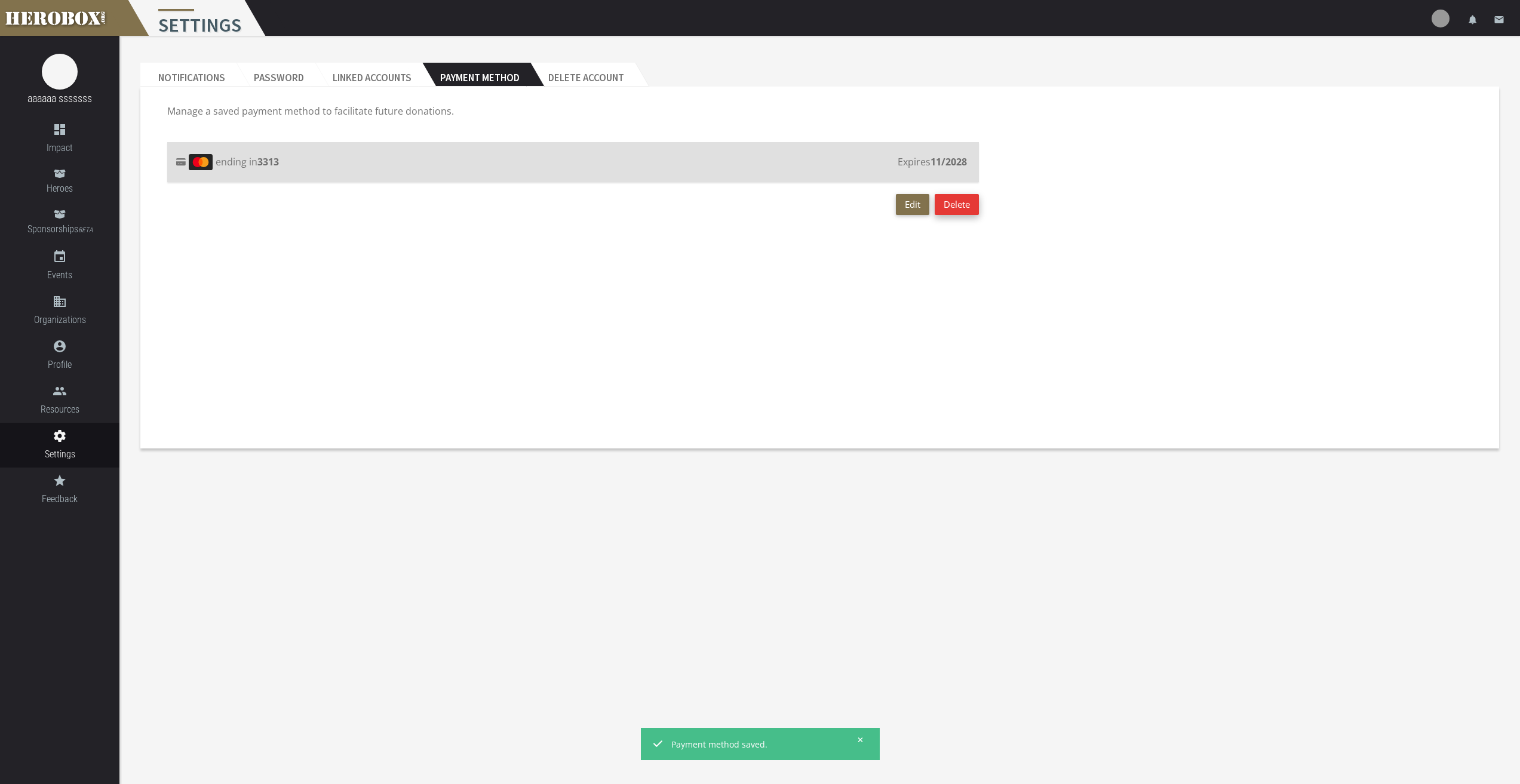
click at [957, 206] on button "Delete" at bounding box center [957, 204] width 44 height 21
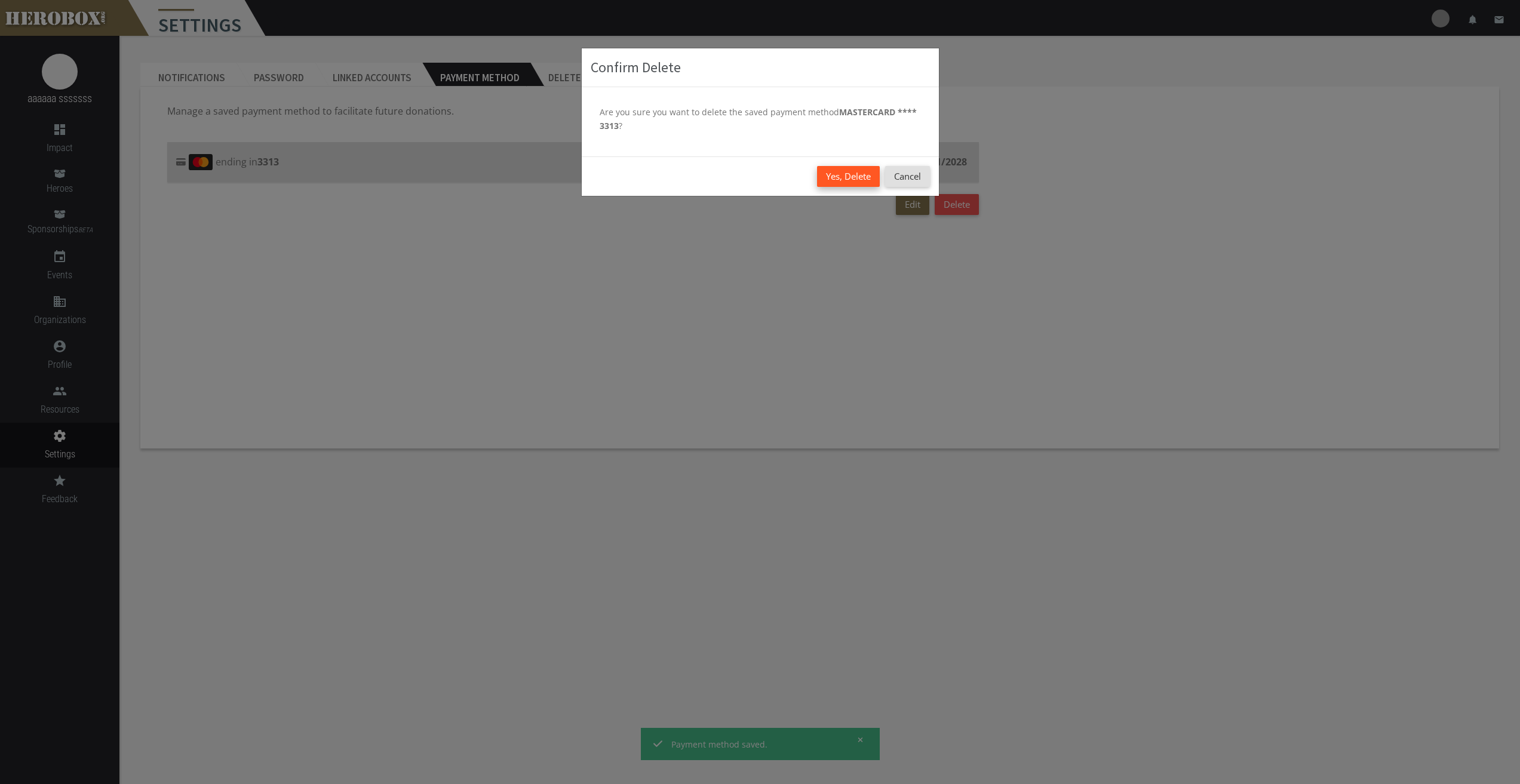
click at [849, 172] on button "Yes, Delete" at bounding box center [848, 176] width 62 height 21
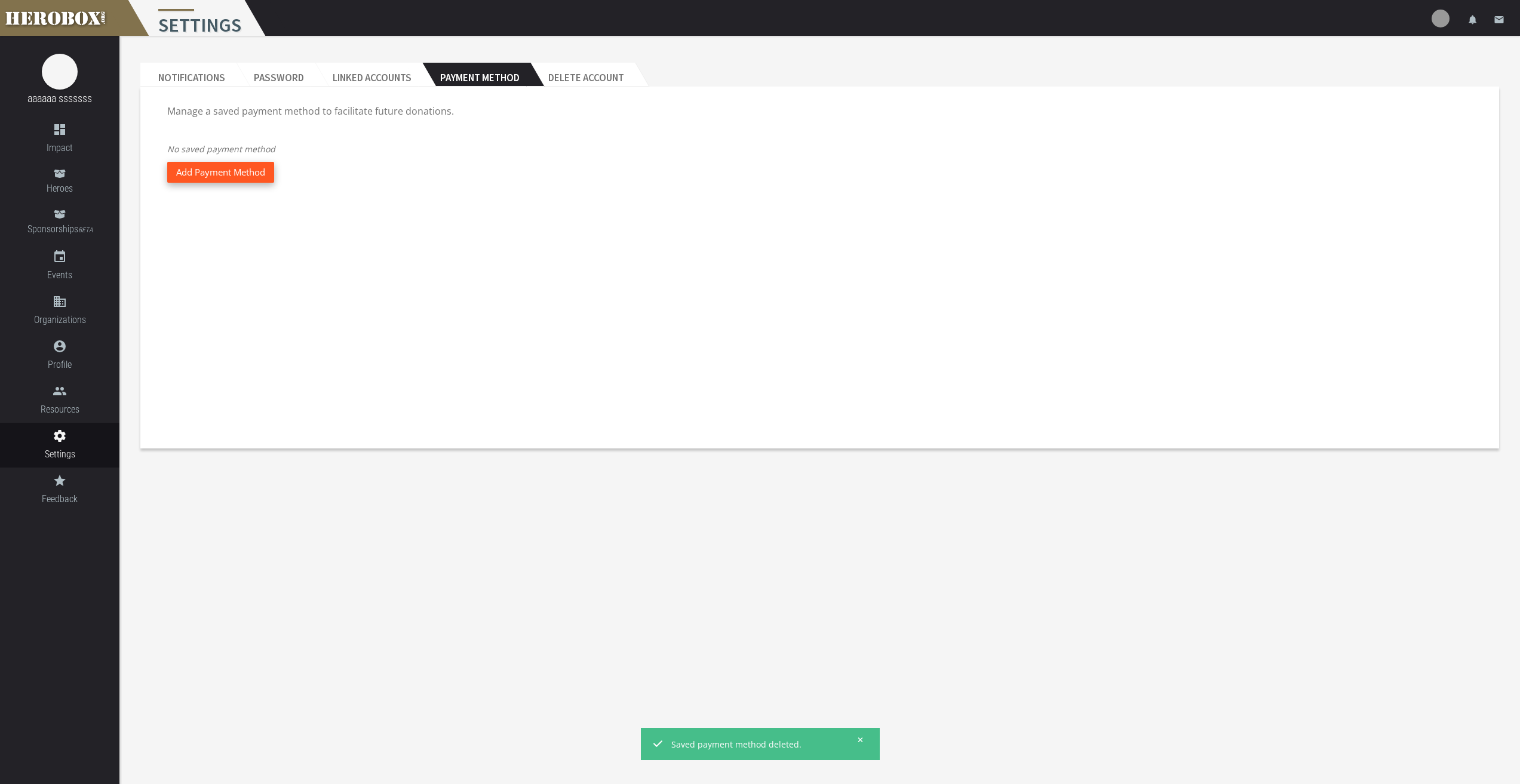
click at [240, 163] on button "Add Payment Method" at bounding box center [221, 172] width 107 height 21
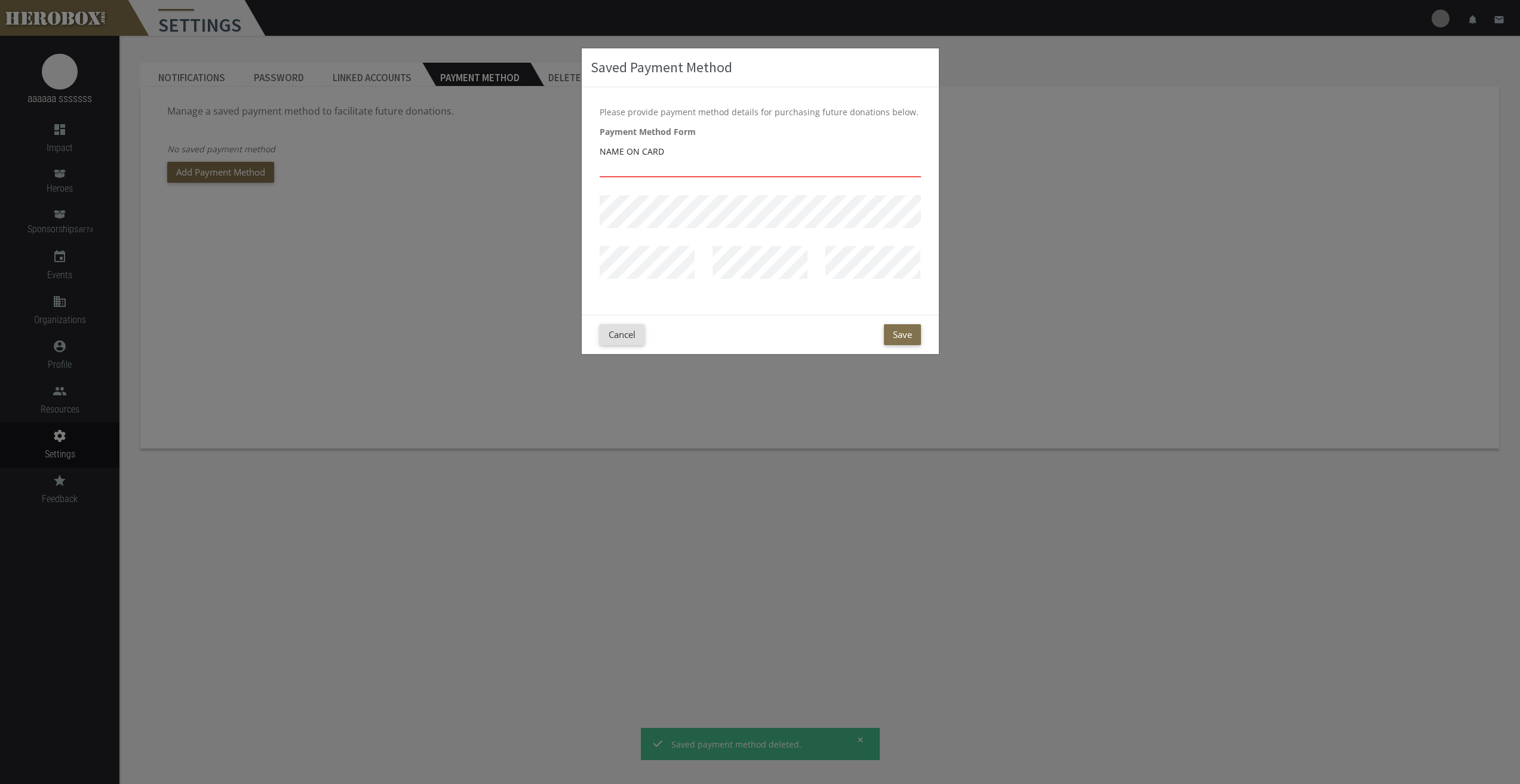
click at [667, 167] on input "text" at bounding box center [760, 167] width 322 height 19
click at [623, 170] on input "text" at bounding box center [760, 167] width 322 height 19
type input "ags wgas"
click at [896, 335] on button "Save" at bounding box center [902, 334] width 37 height 21
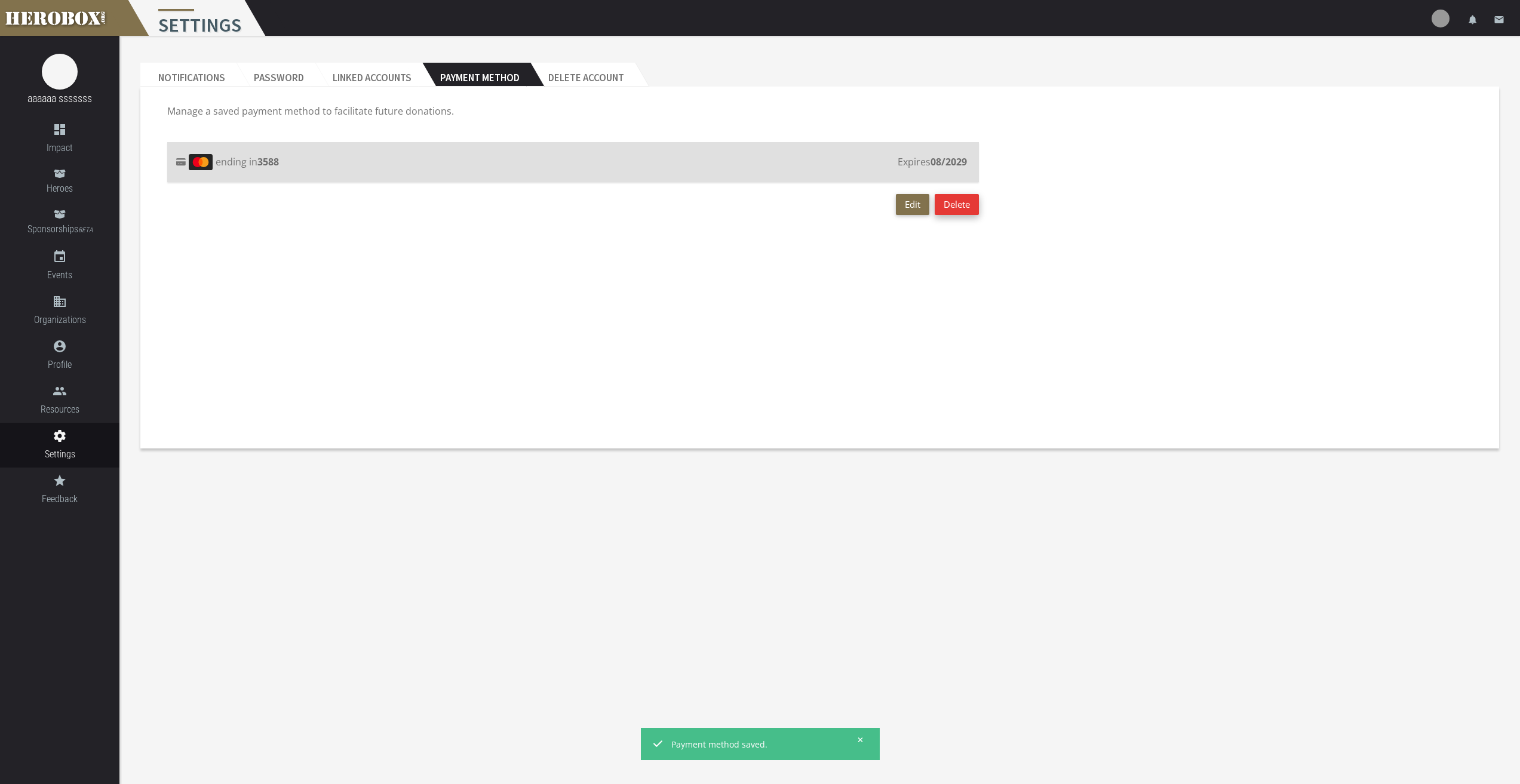
click at [957, 199] on button "Delete" at bounding box center [957, 204] width 44 height 21
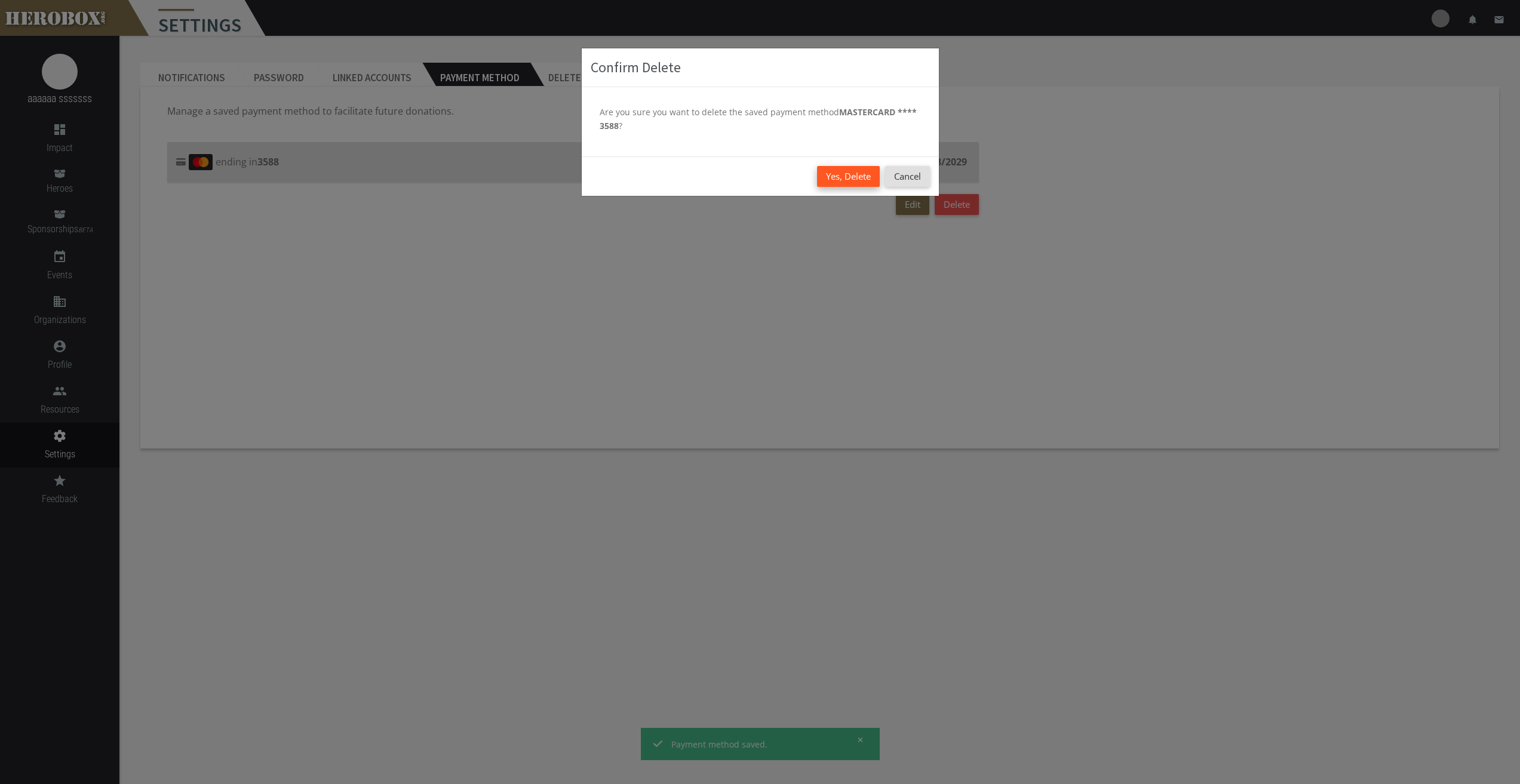
click at [864, 178] on button "Yes, Delete" at bounding box center [848, 176] width 62 height 21
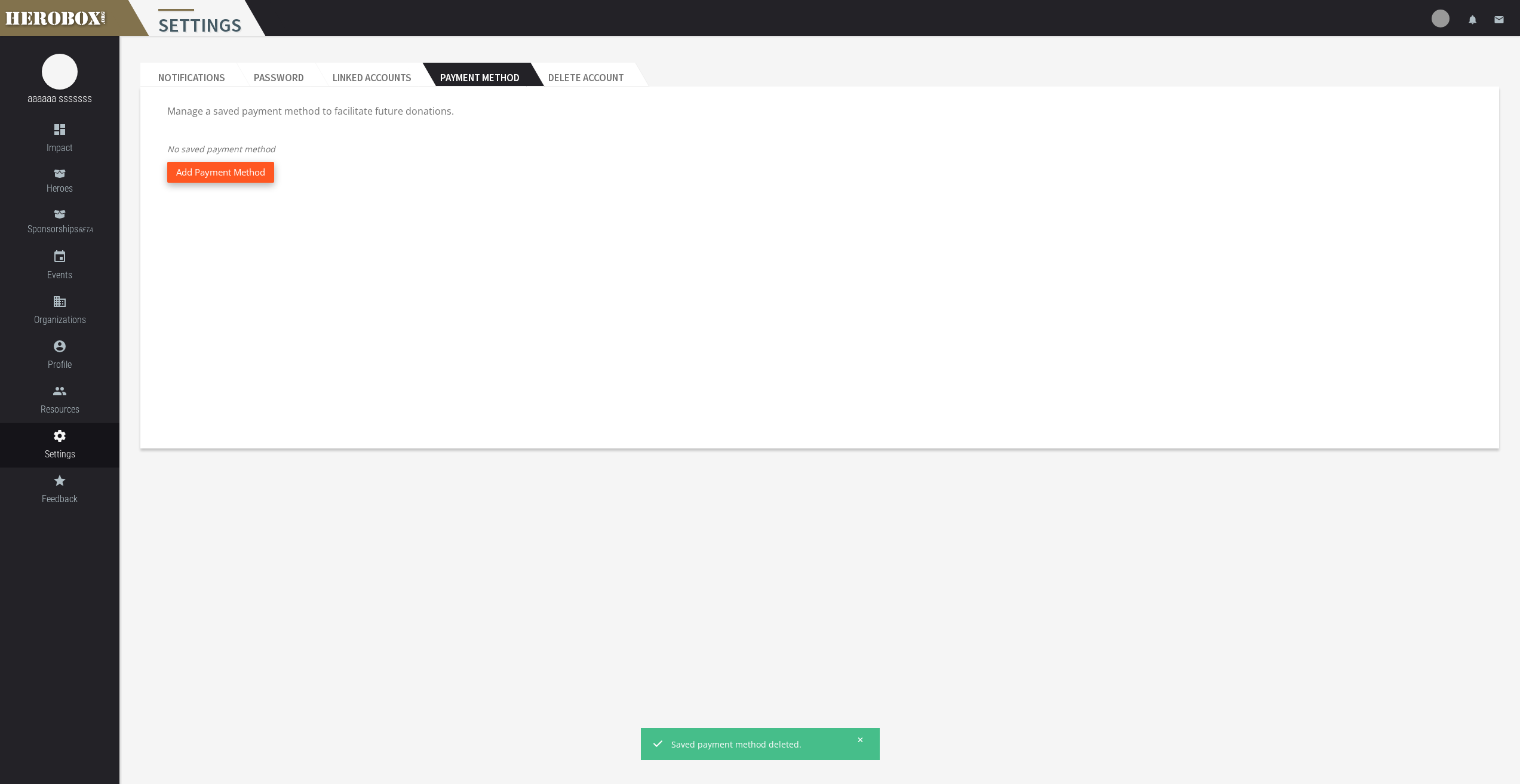
click at [253, 176] on button "Add Payment Method" at bounding box center [221, 172] width 107 height 21
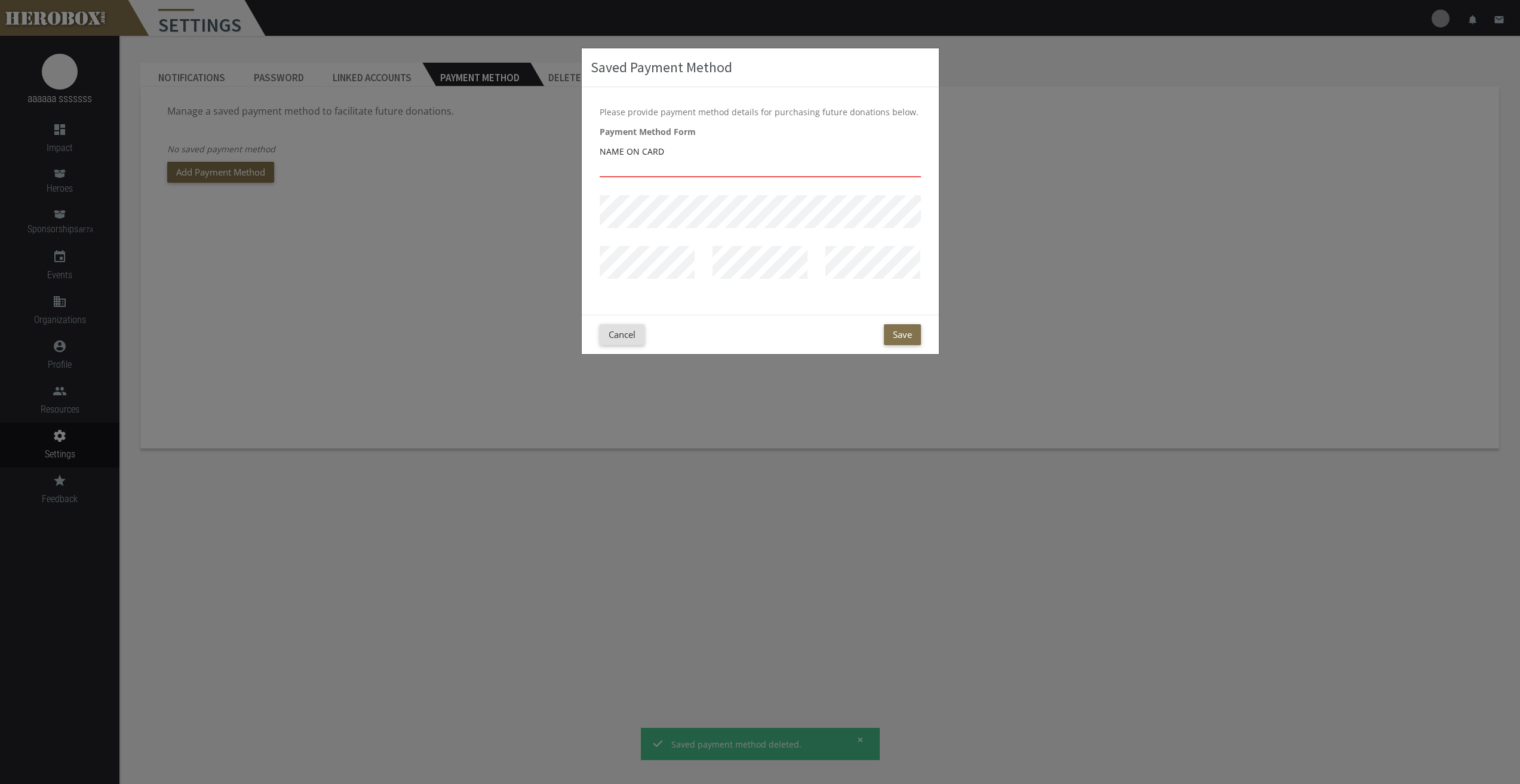
click at [675, 164] on input "text" at bounding box center [760, 167] width 322 height 19
type input "agvasd gawgs"
click at [894, 329] on button "Save" at bounding box center [902, 334] width 37 height 21
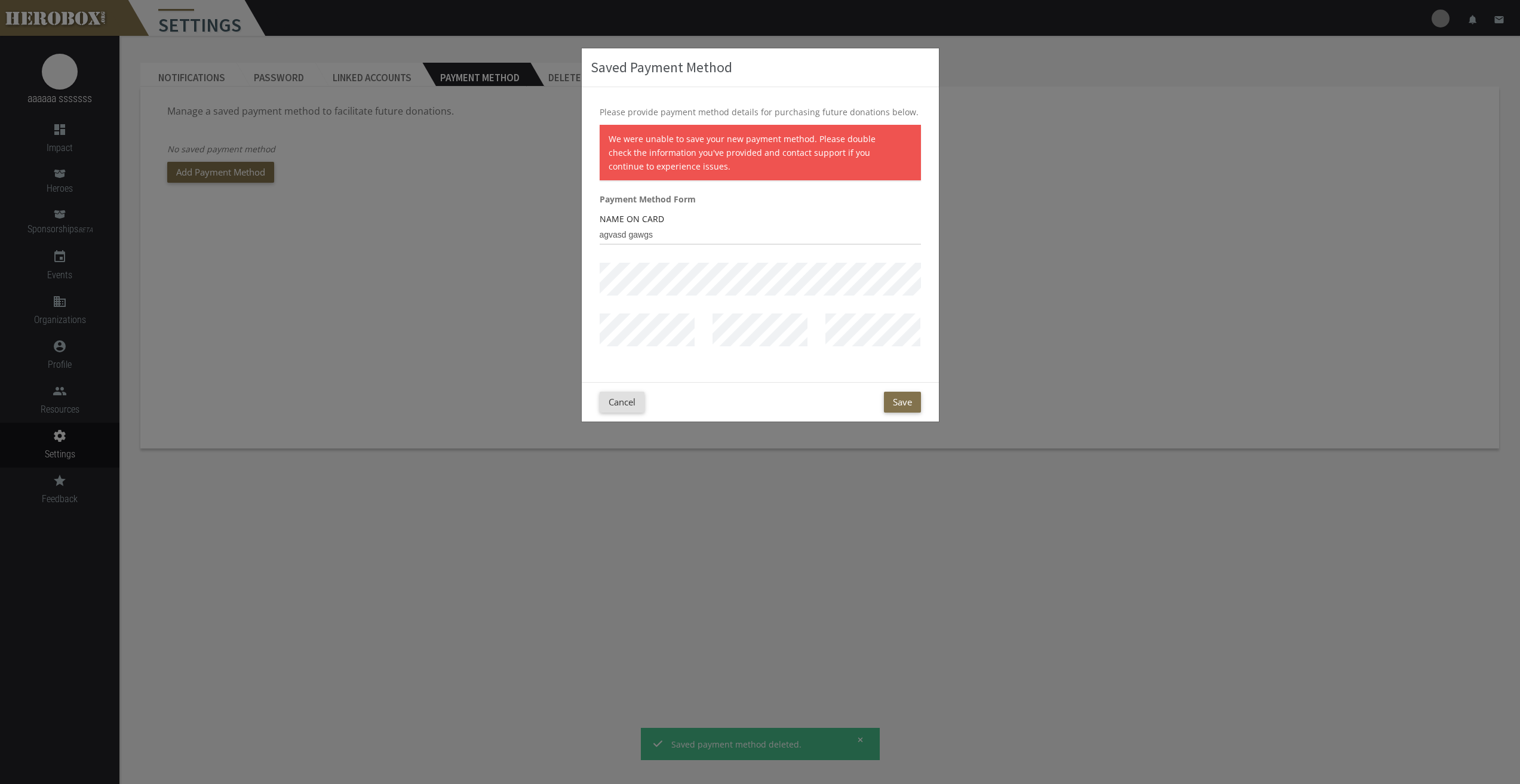
click at [675, 164] on p "We were unable to save your new payment method. Please double check the informa…" at bounding box center [754, 152] width 292 height 41
click at [731, 159] on p "We were unable to save your new payment method. Please double check the informa…" at bounding box center [754, 152] width 292 height 41
click at [516, 202] on div "Saved Payment Method Please provide payment method details for purchasing futur…" at bounding box center [760, 392] width 1520 height 784
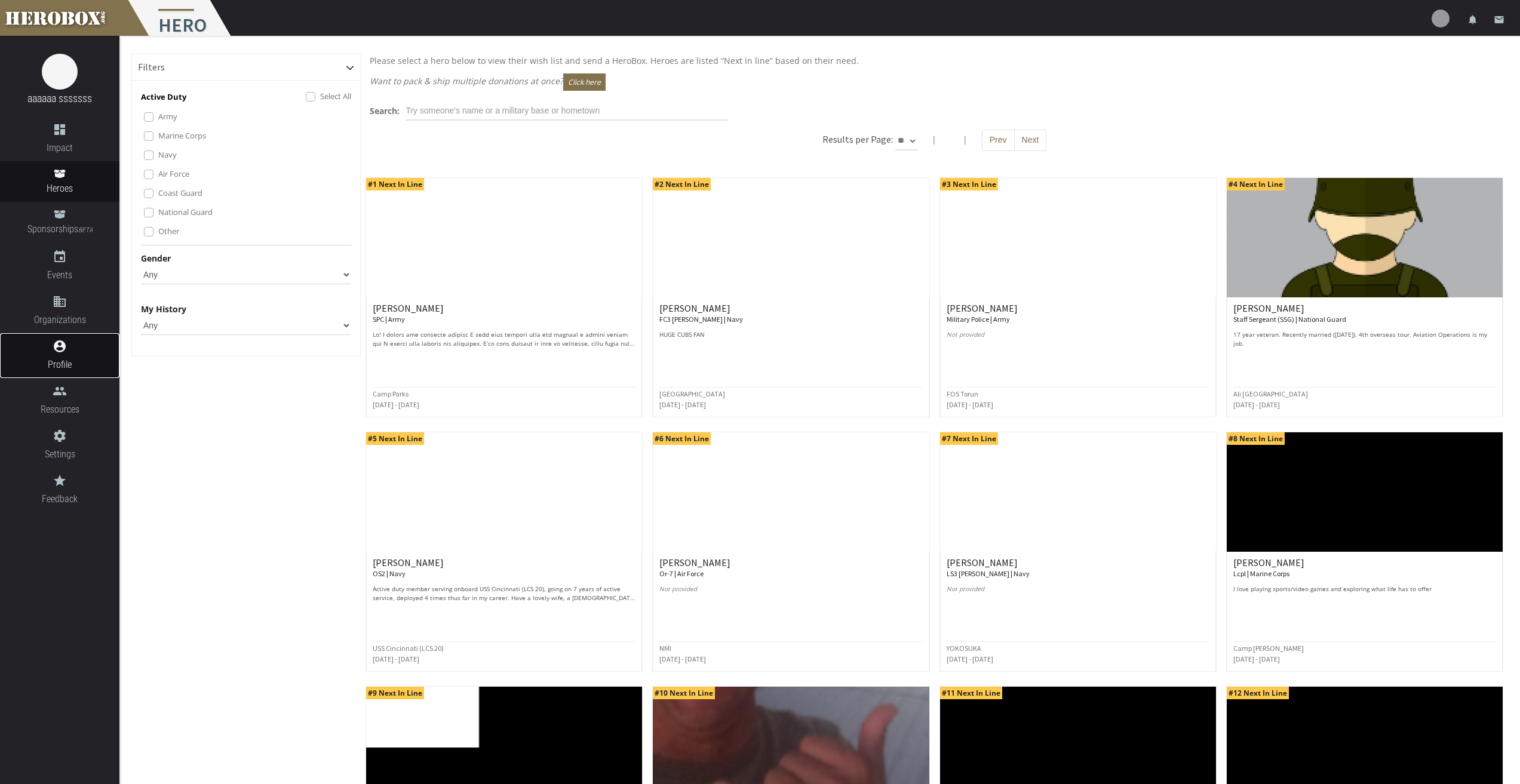
click at [67, 367] on span "Profile" at bounding box center [60, 364] width 120 height 15
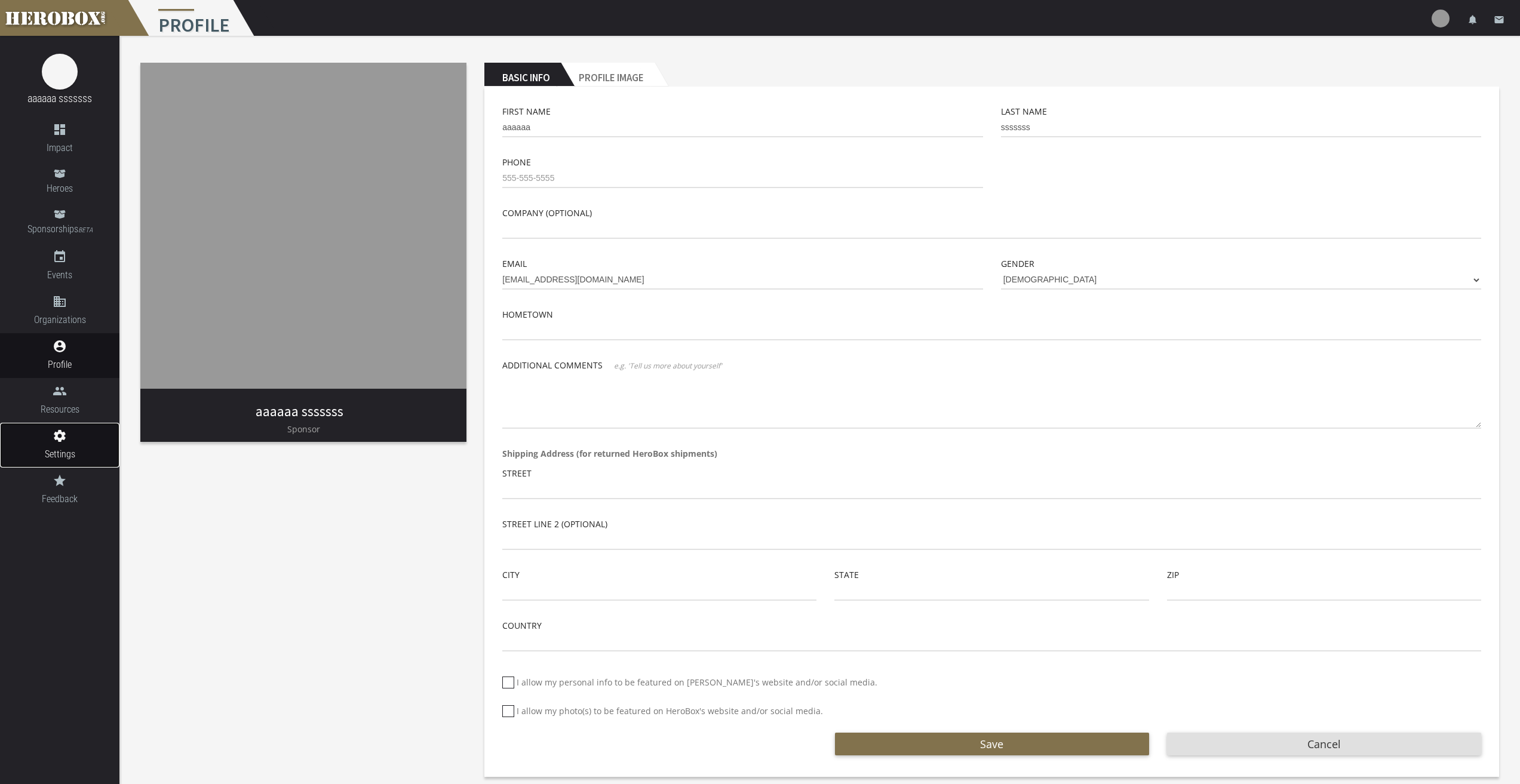
click at [62, 444] on link "settings Settings" at bounding box center [60, 445] width 120 height 45
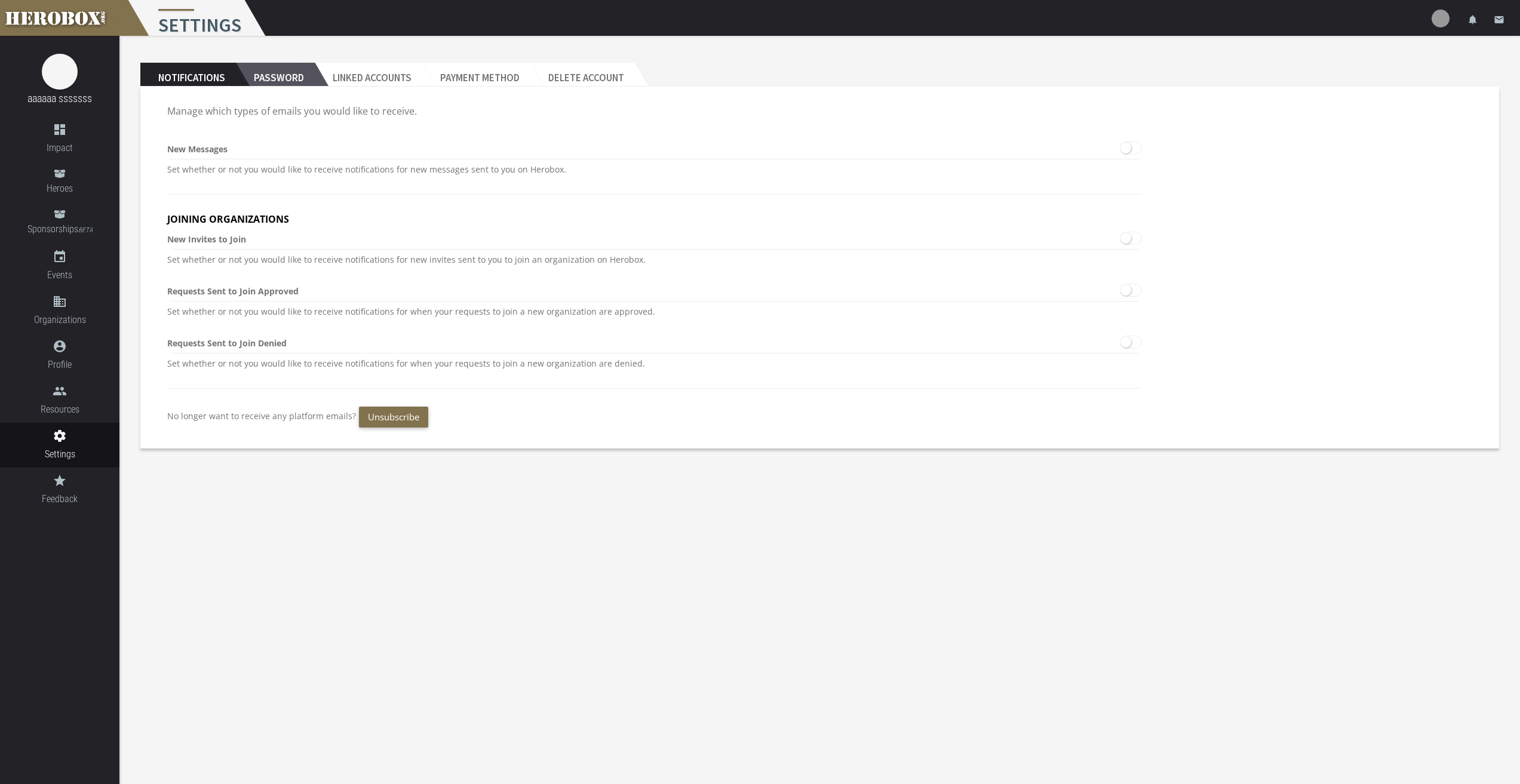
click at [275, 82] on h2 "Password" at bounding box center [275, 74] width 79 height 24
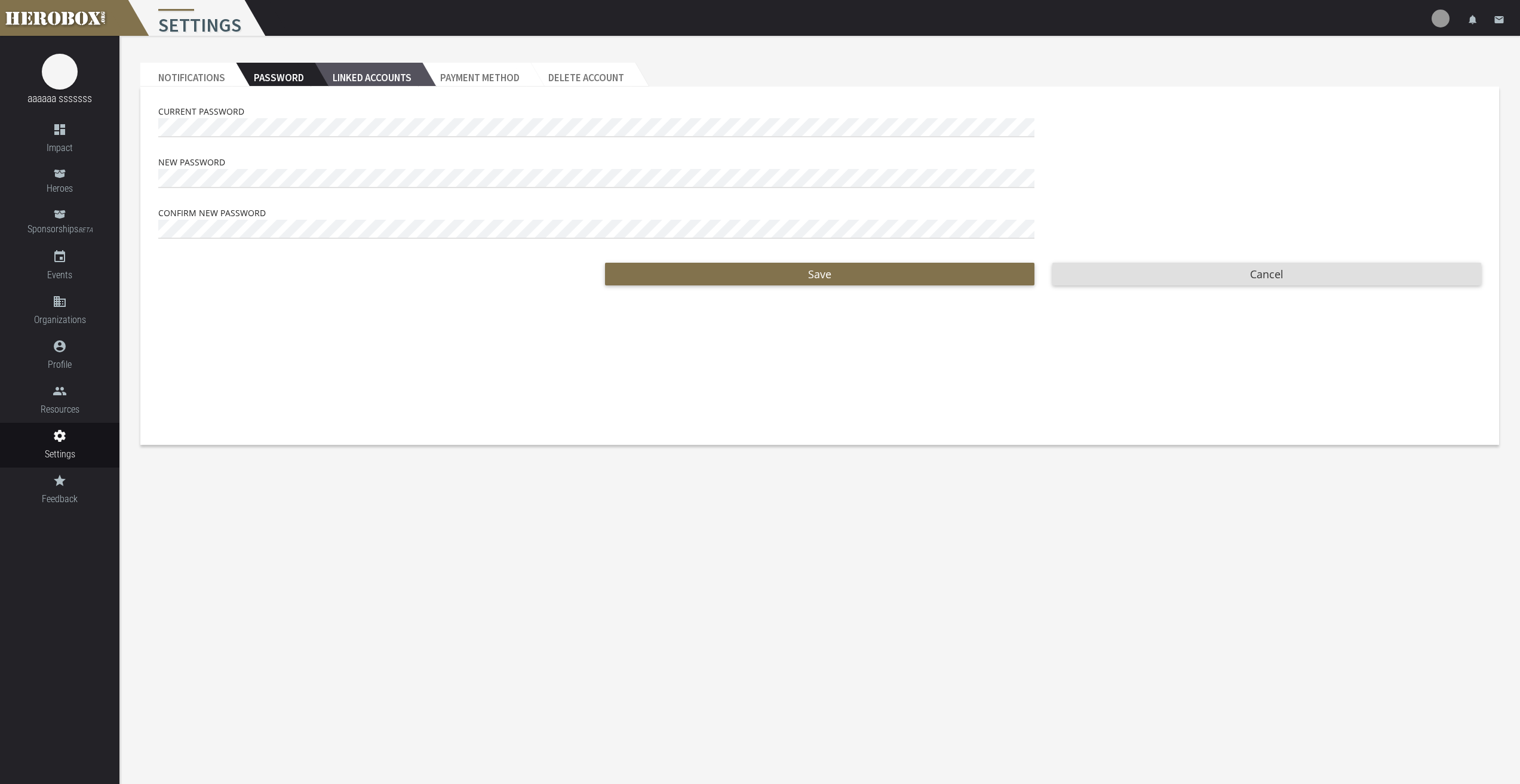
click at [374, 77] on h2 "Linked Accounts" at bounding box center [368, 74] width 107 height 24
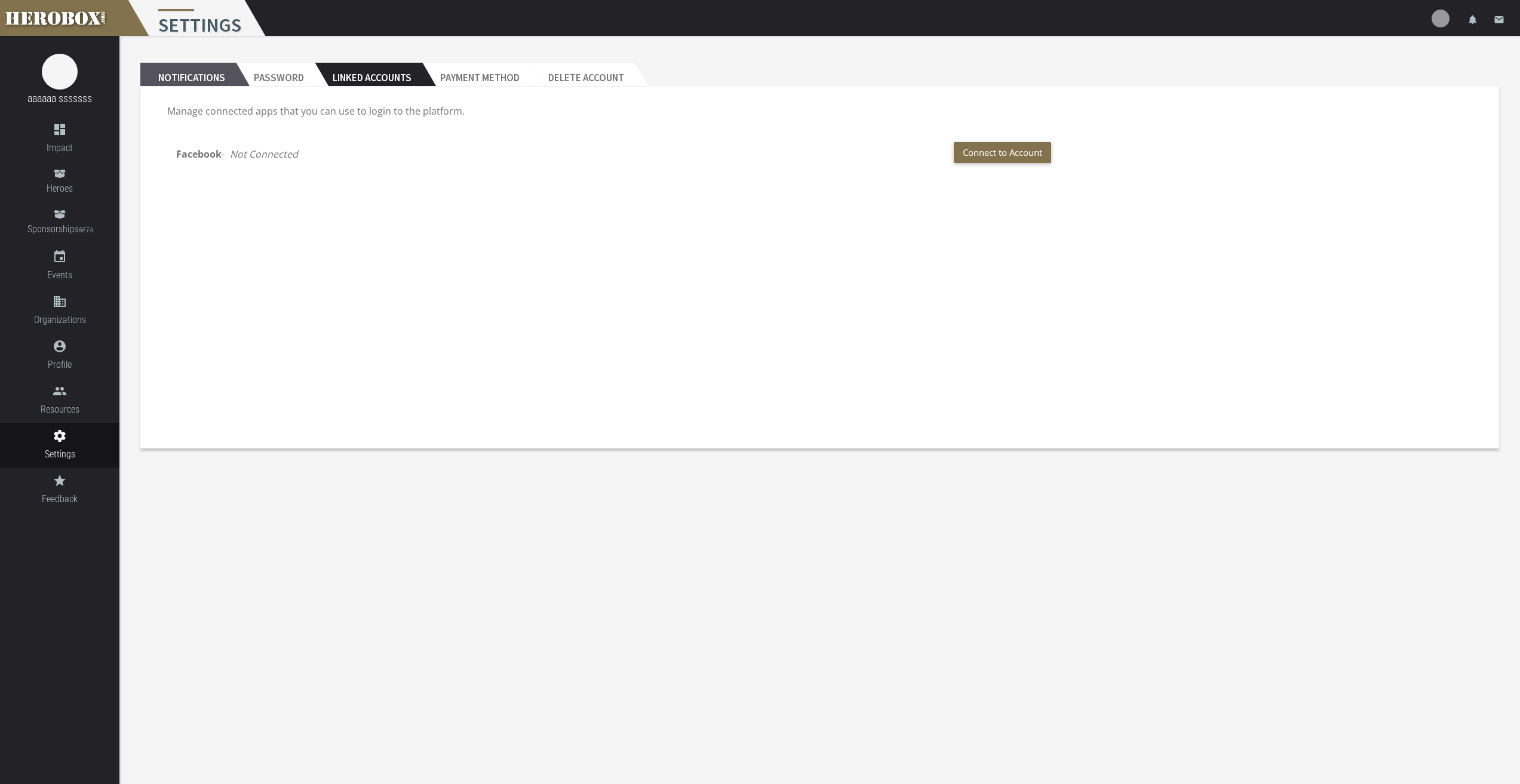
click at [185, 70] on h2 "Notifications" at bounding box center [188, 74] width 96 height 24
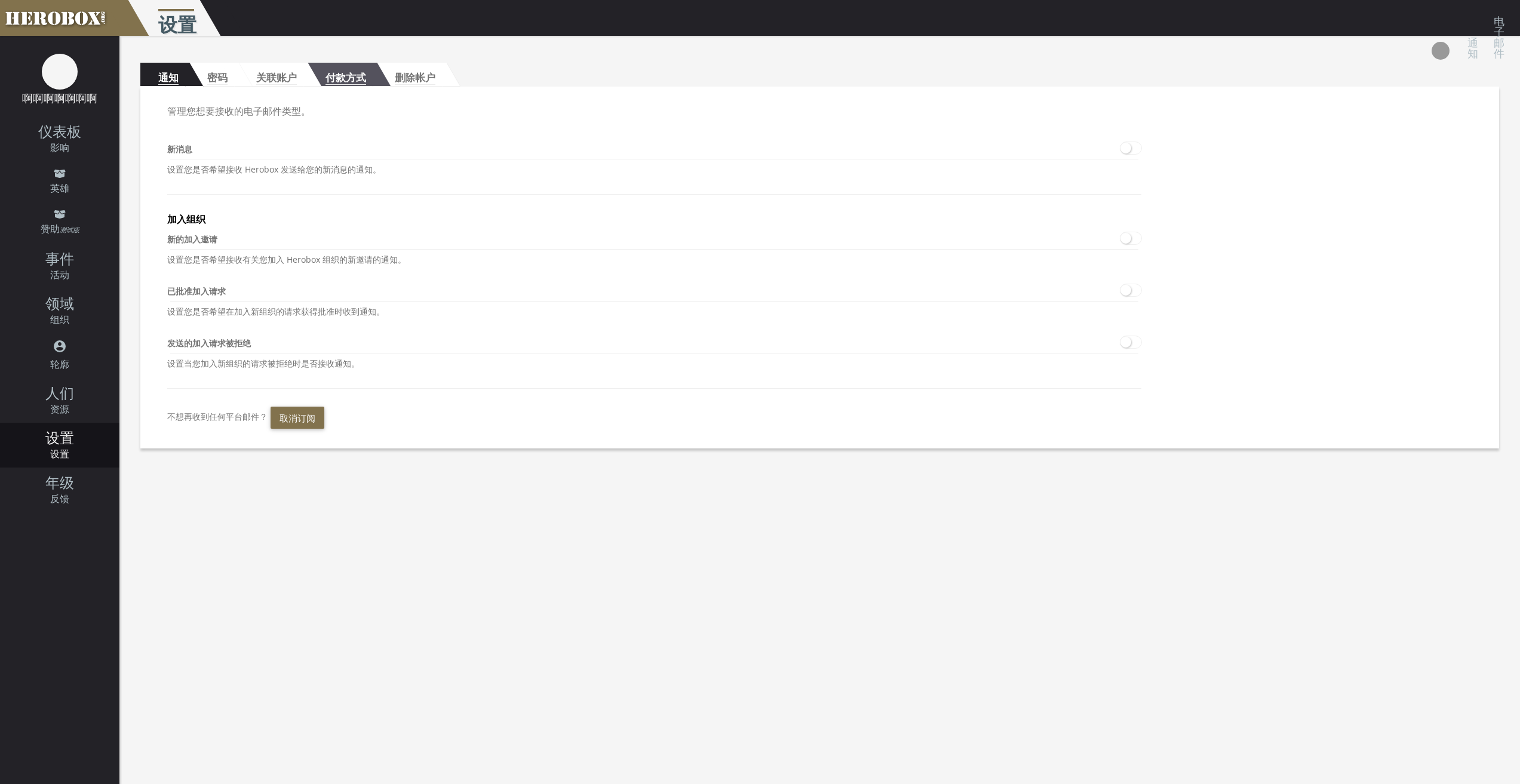
click at [342, 71] on font "付款方式" at bounding box center [346, 77] width 40 height 14
